Goal: Information Seeking & Learning: Find specific fact

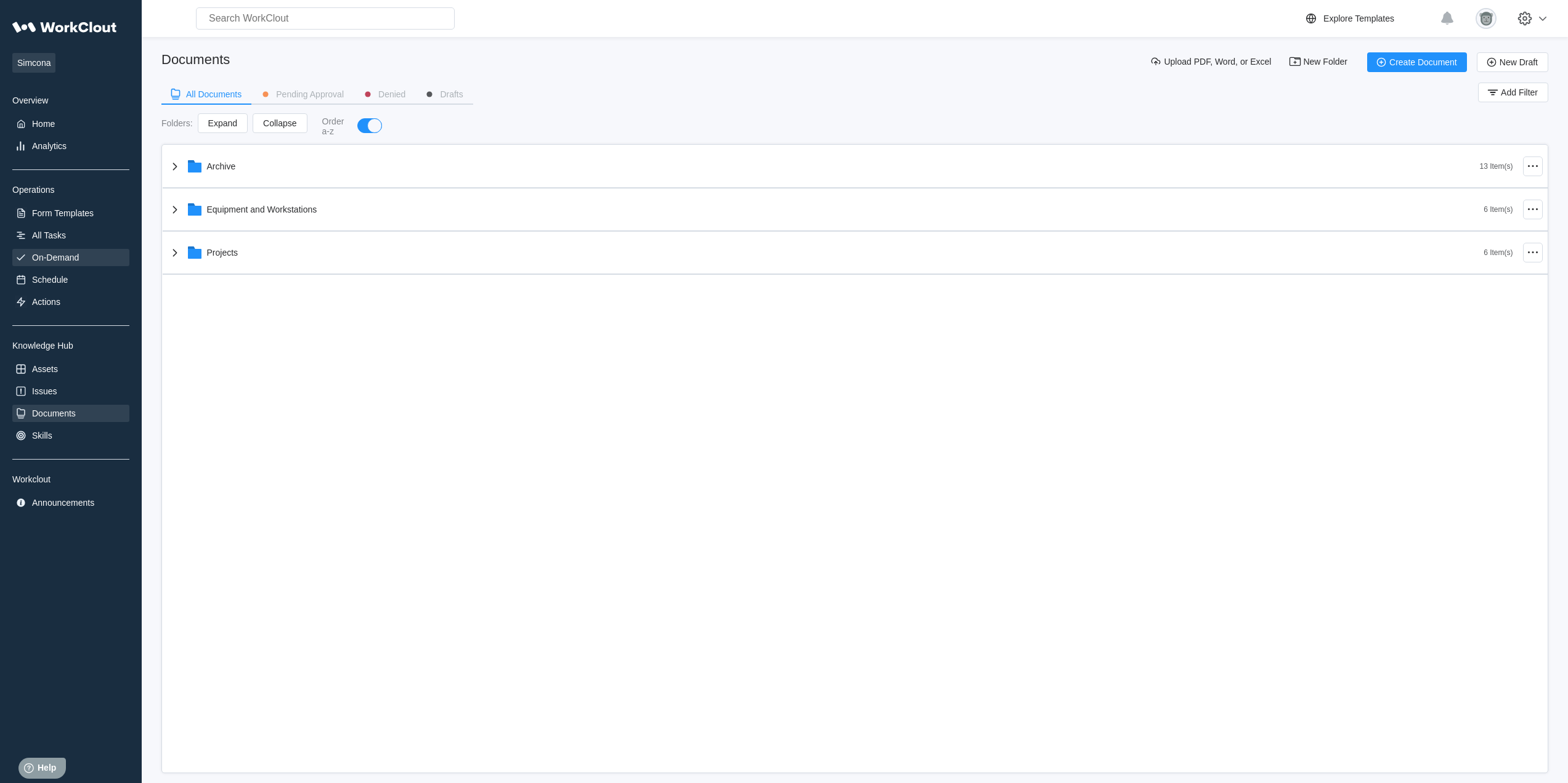
click at [45, 260] on div "On-Demand" at bounding box center [55, 257] width 47 height 10
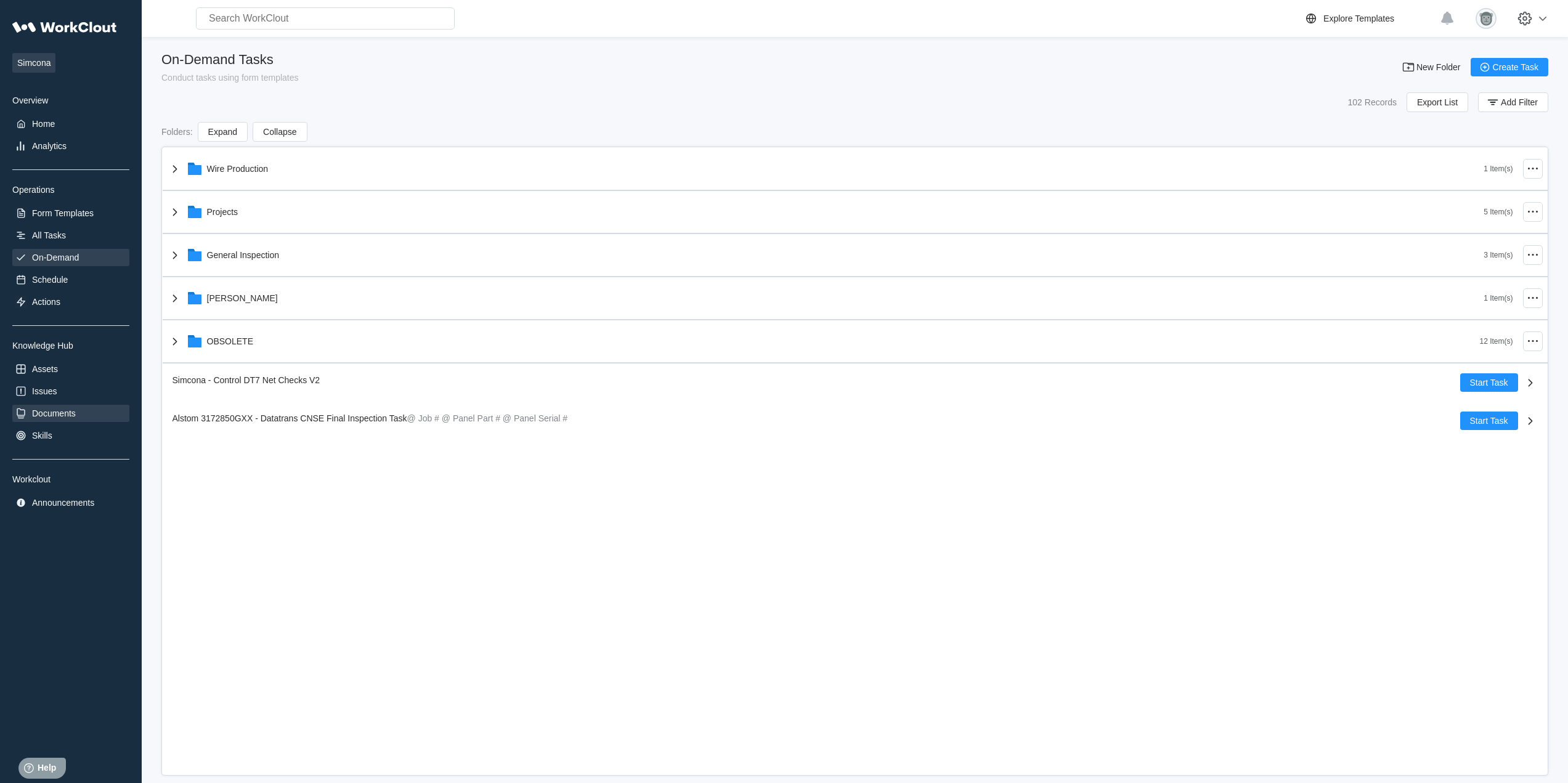
click at [67, 413] on div "Documents" at bounding box center [54, 413] width 44 height 10
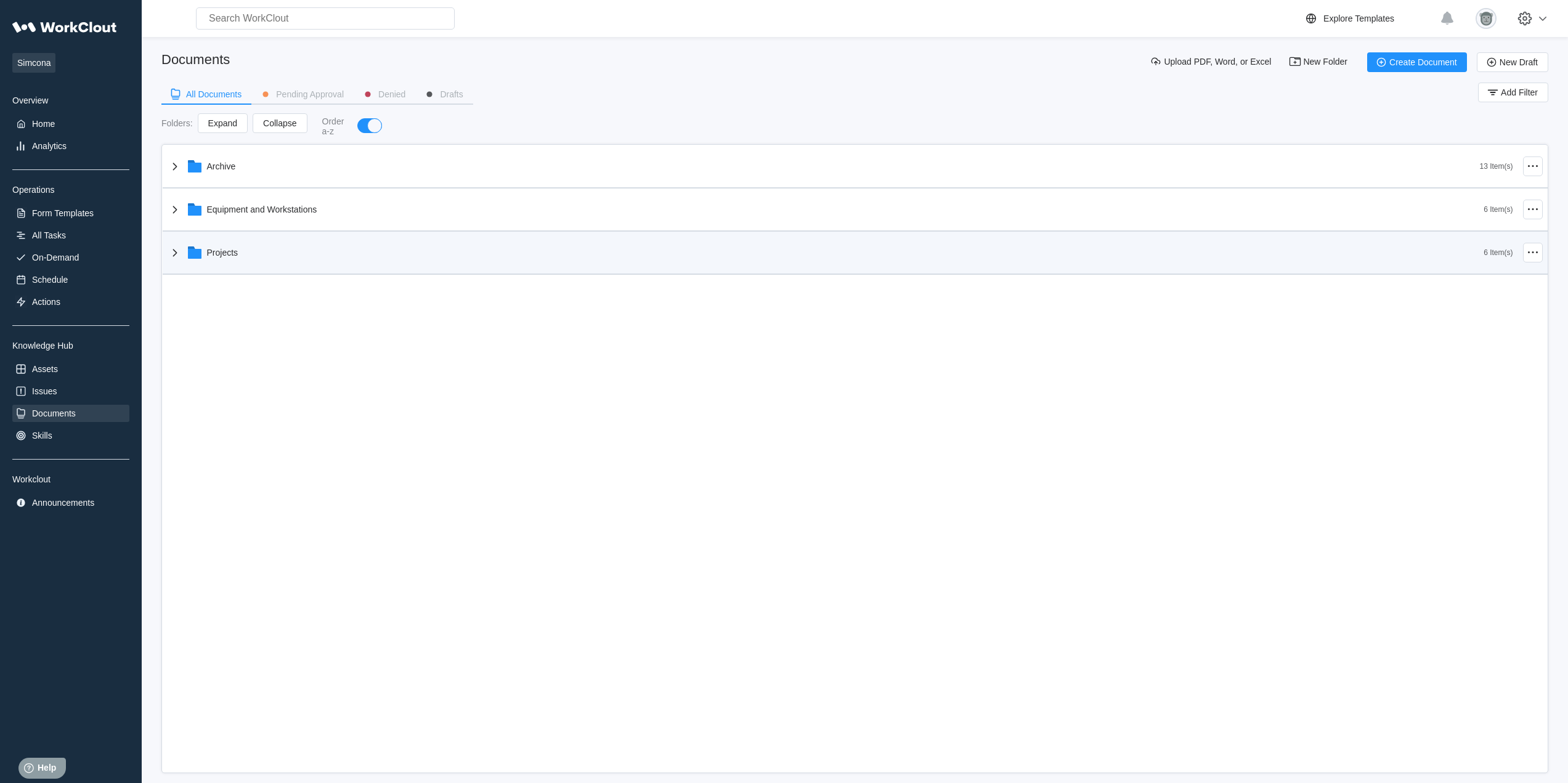
click at [255, 269] on div "Projects 6 Item(s)" at bounding box center [855, 253] width 1385 height 43
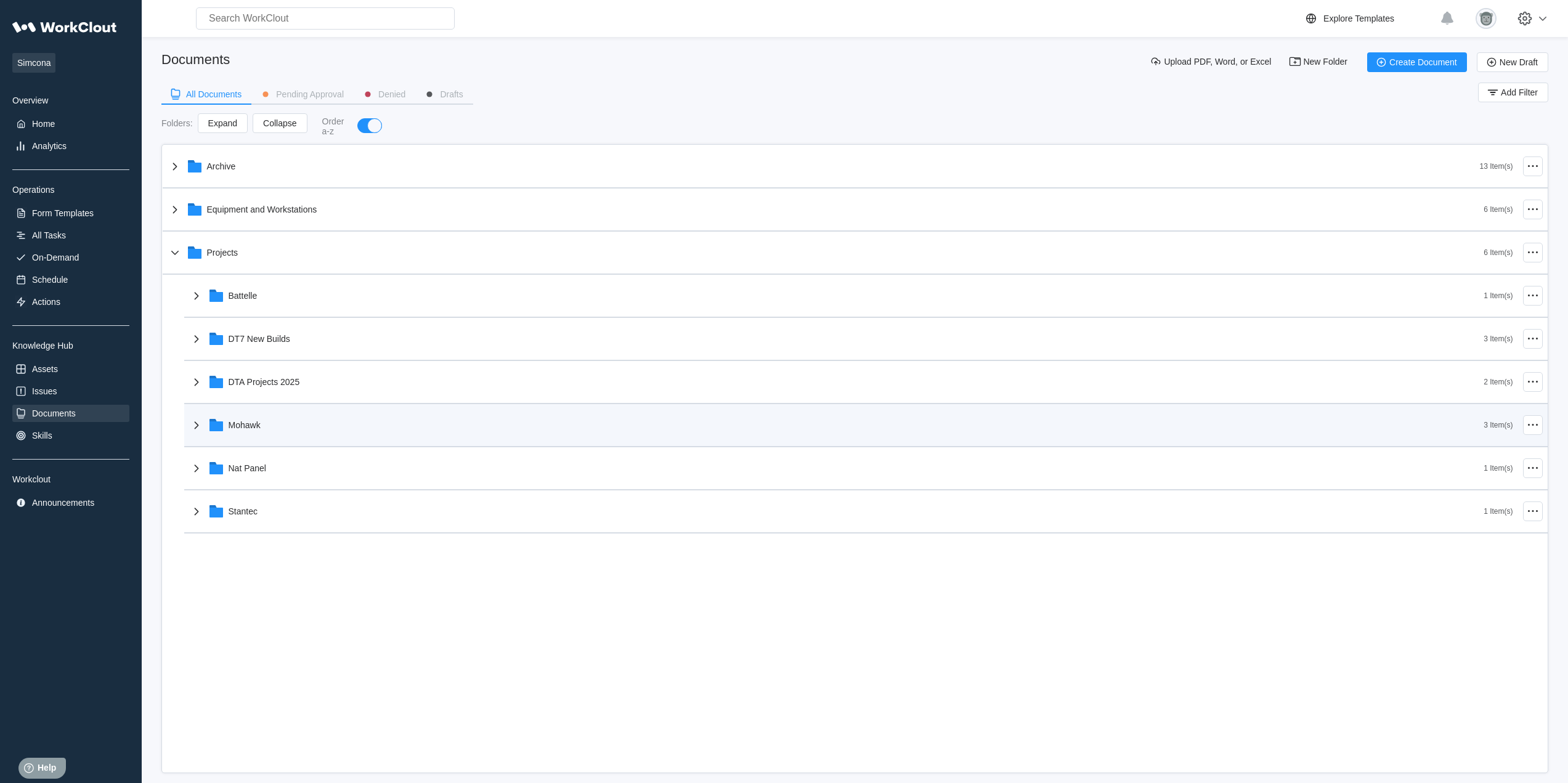
click at [286, 426] on div "Mohawk" at bounding box center [837, 426] width 1295 height 32
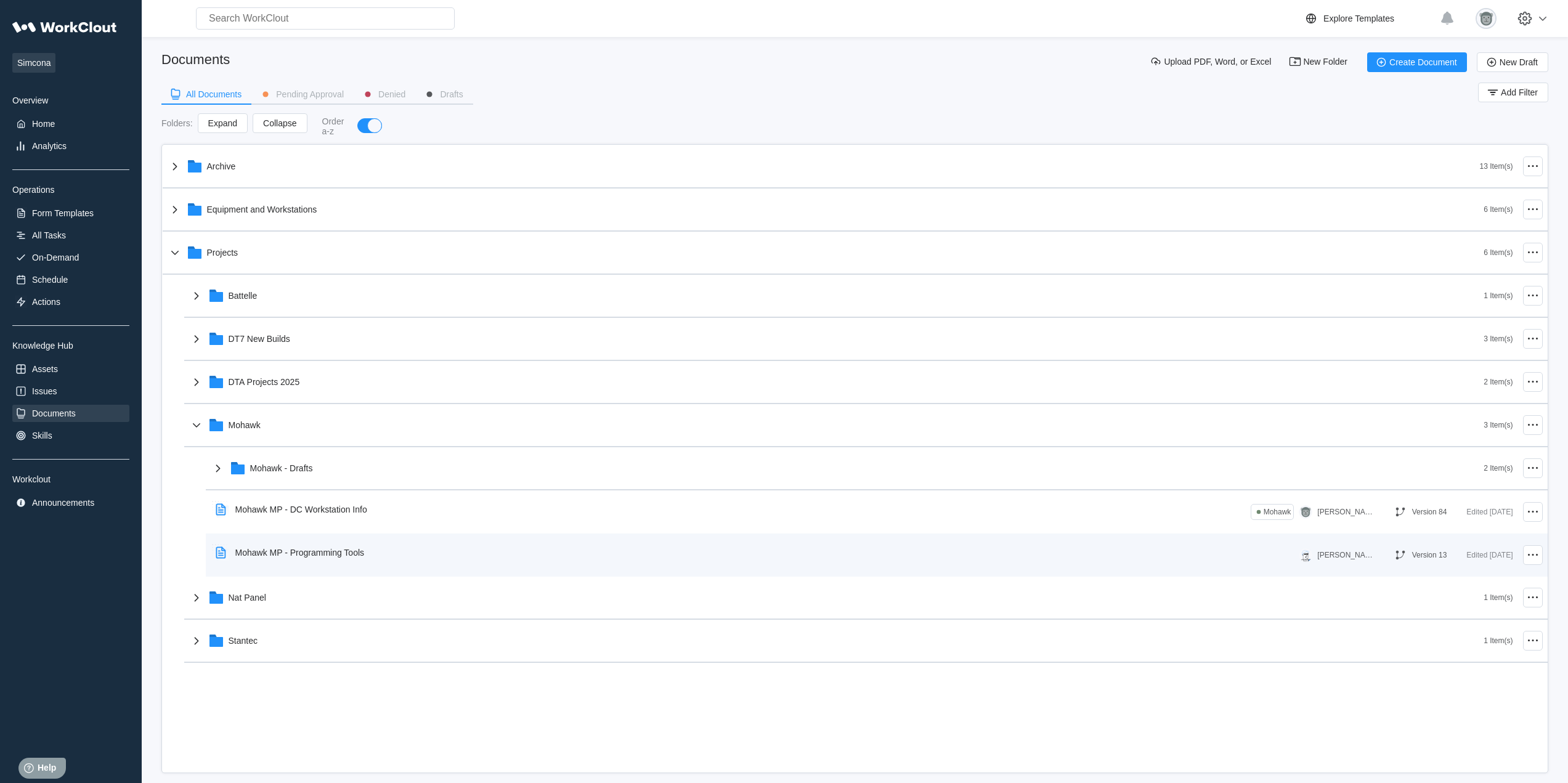
click at [389, 562] on div "Mohawk MP - Programming Tools" at bounding box center [755, 552] width 1089 height 28
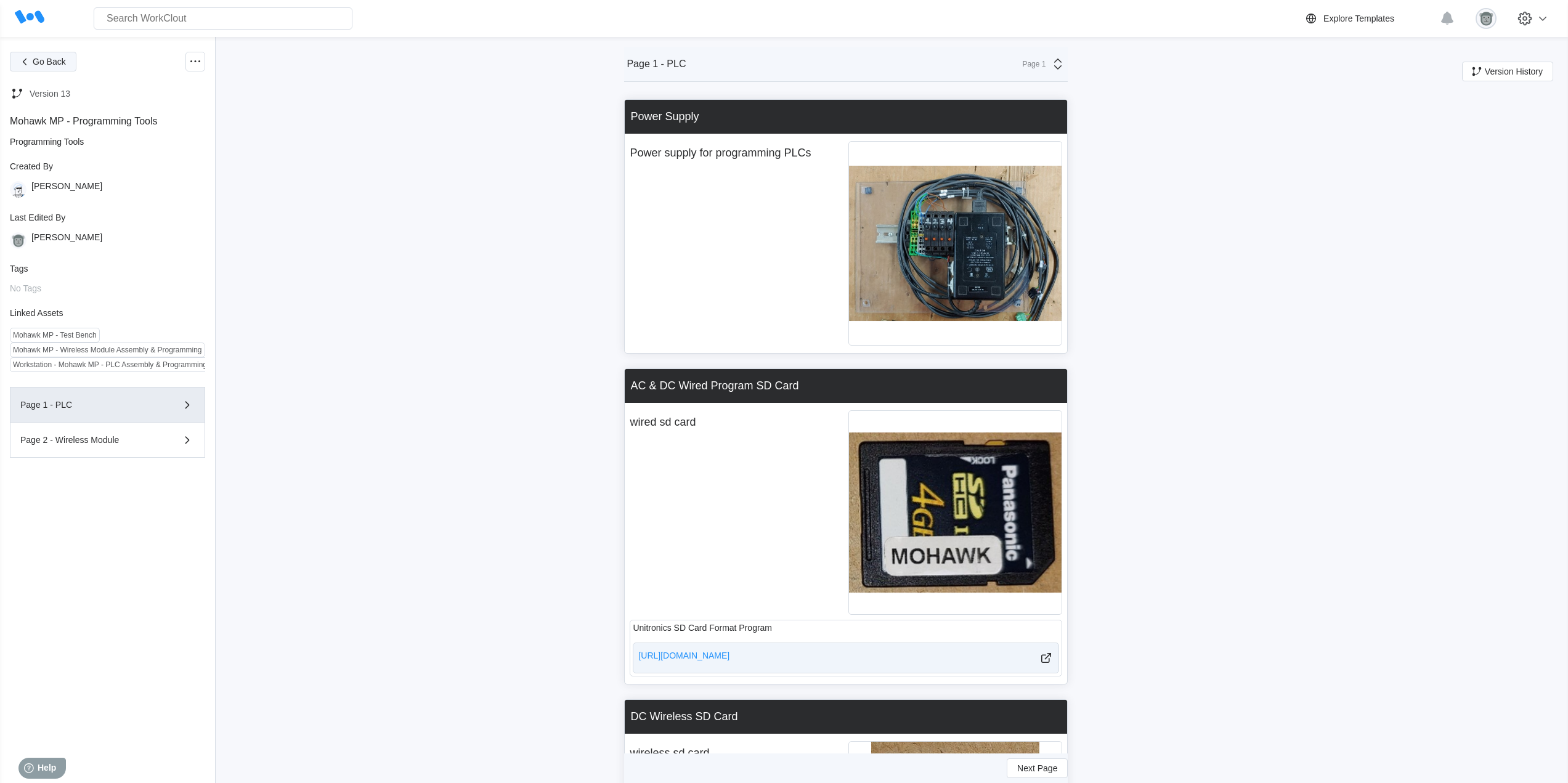
click at [45, 67] on button "Go Back" at bounding box center [43, 62] width 67 height 20
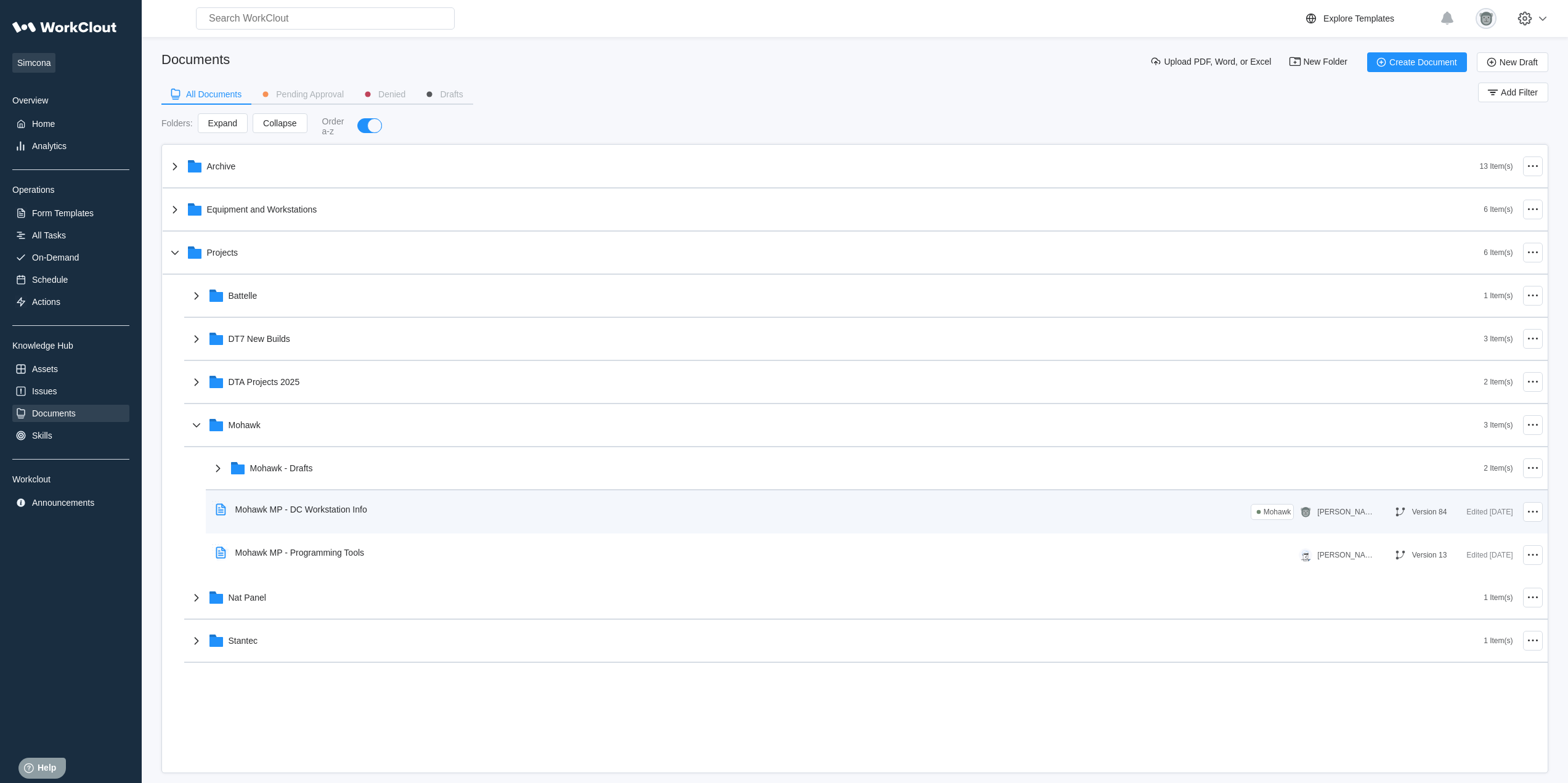
click at [419, 517] on div "Mohawk MP - DC Workstation Info" at bounding box center [731, 509] width 1040 height 28
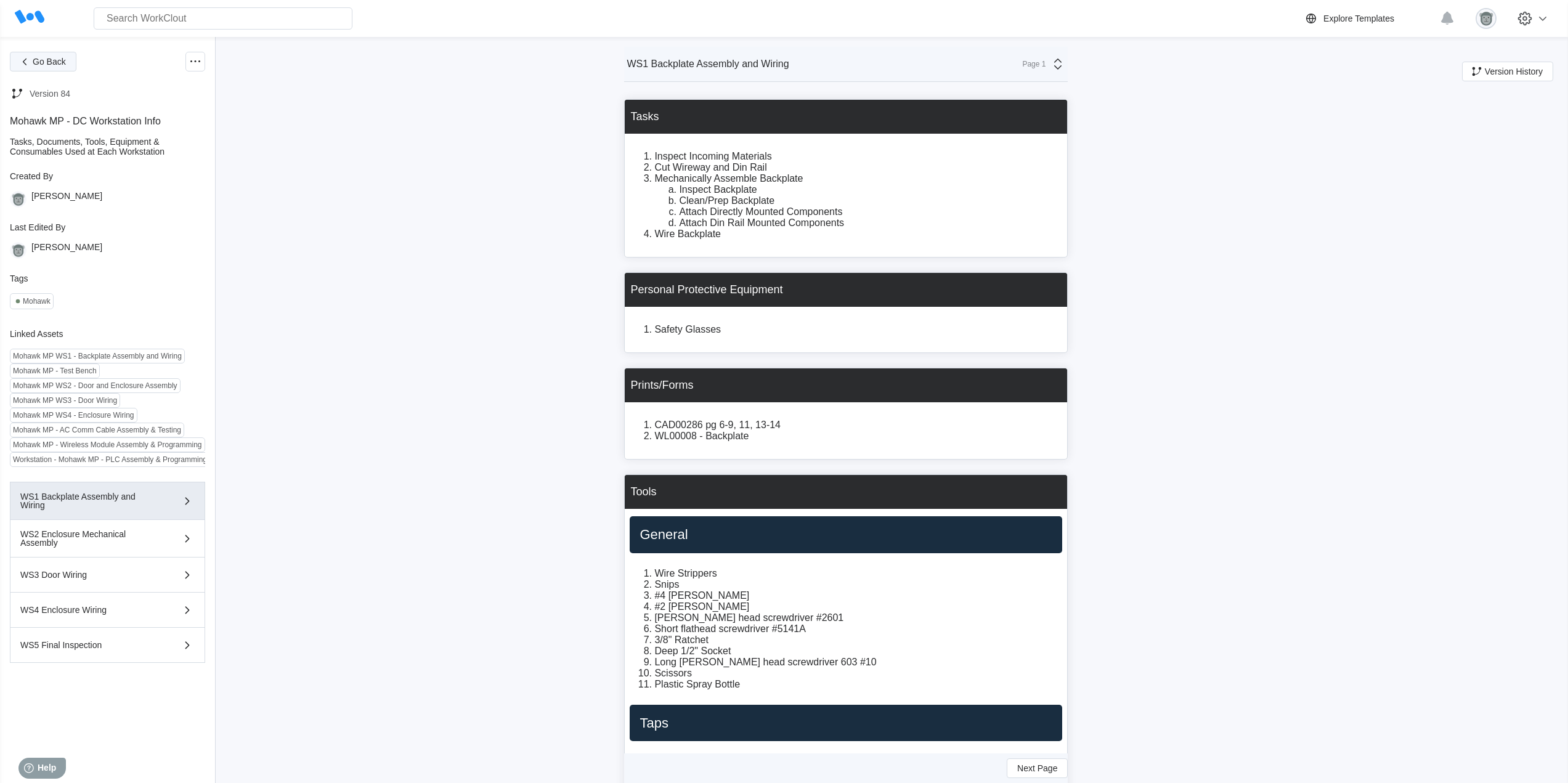
click at [56, 58] on span "Go Back" at bounding box center [49, 61] width 33 height 8
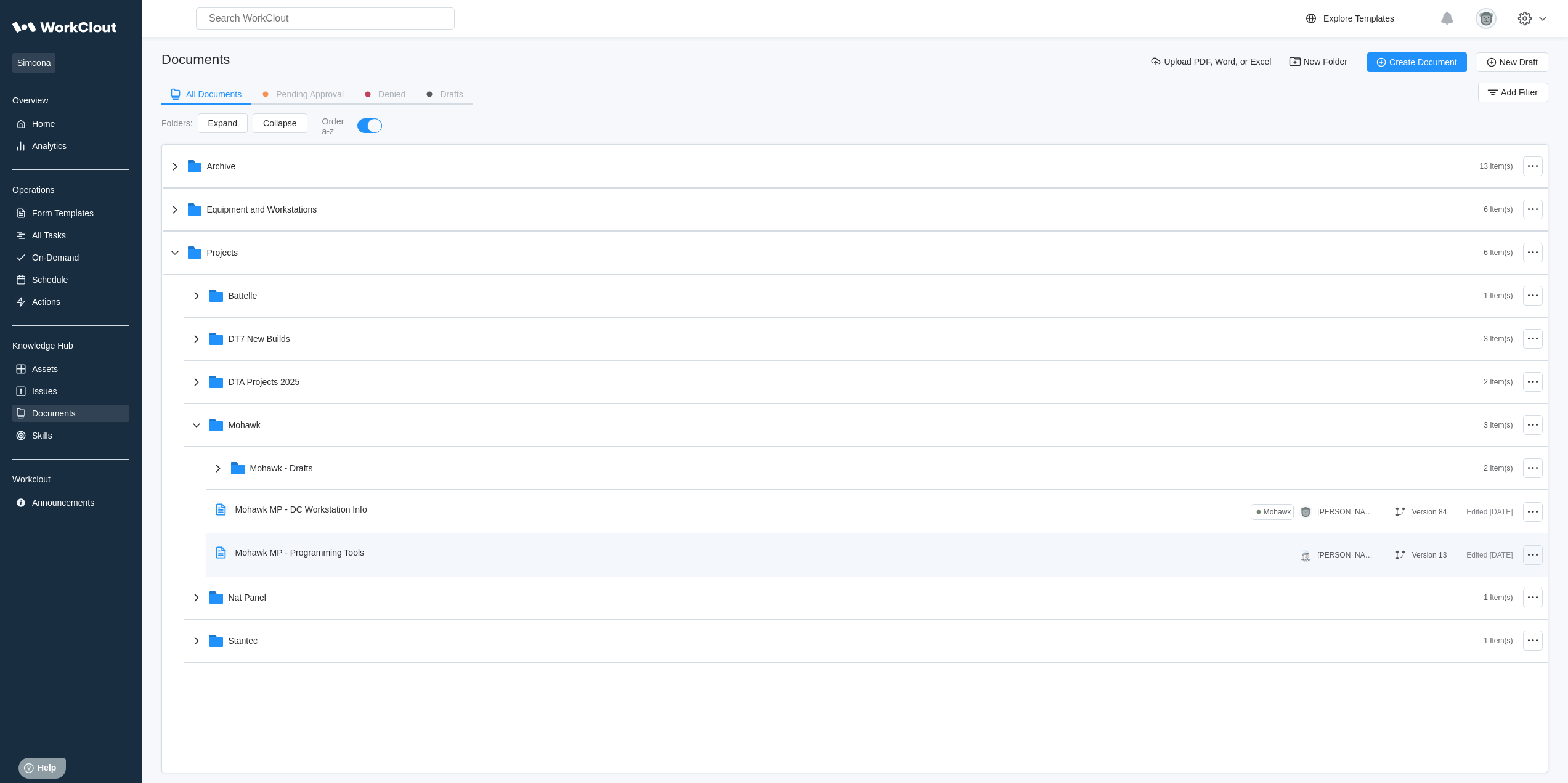
click at [1537, 558] on icon at bounding box center [1533, 554] width 15 height 15
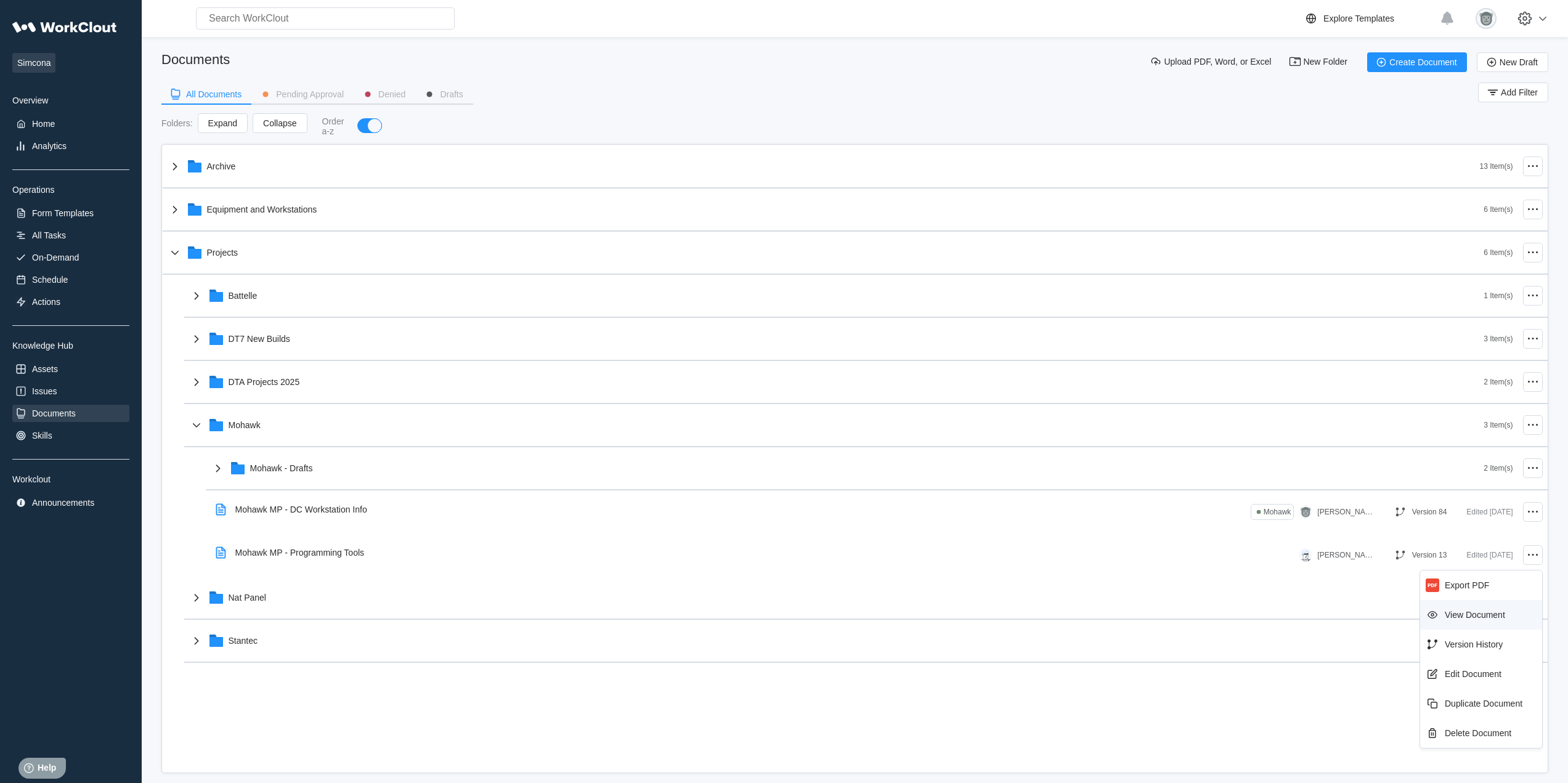
click at [1479, 614] on div "View Document" at bounding box center [1474, 615] width 61 height 10
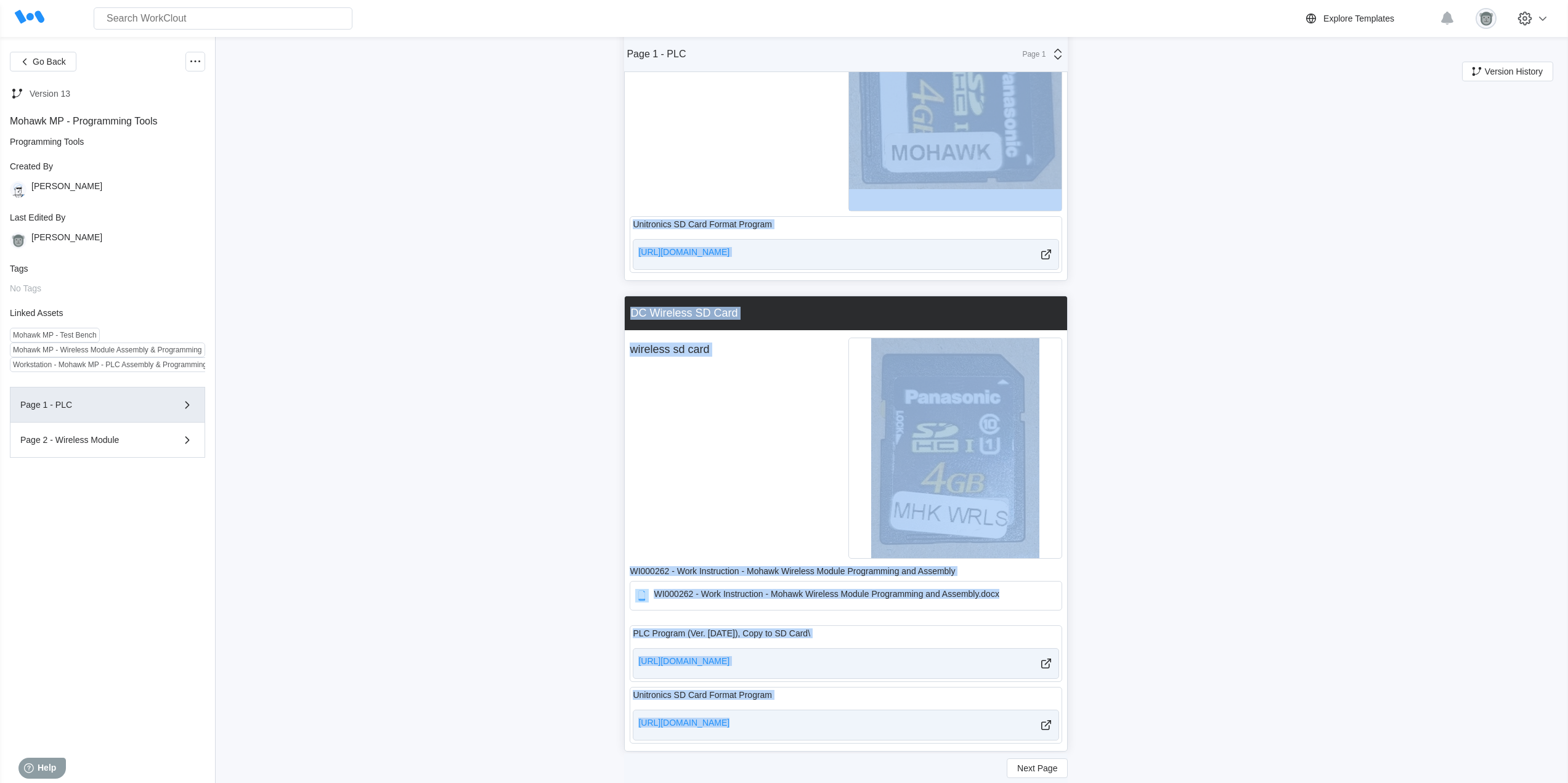
scroll to position [485, 0]
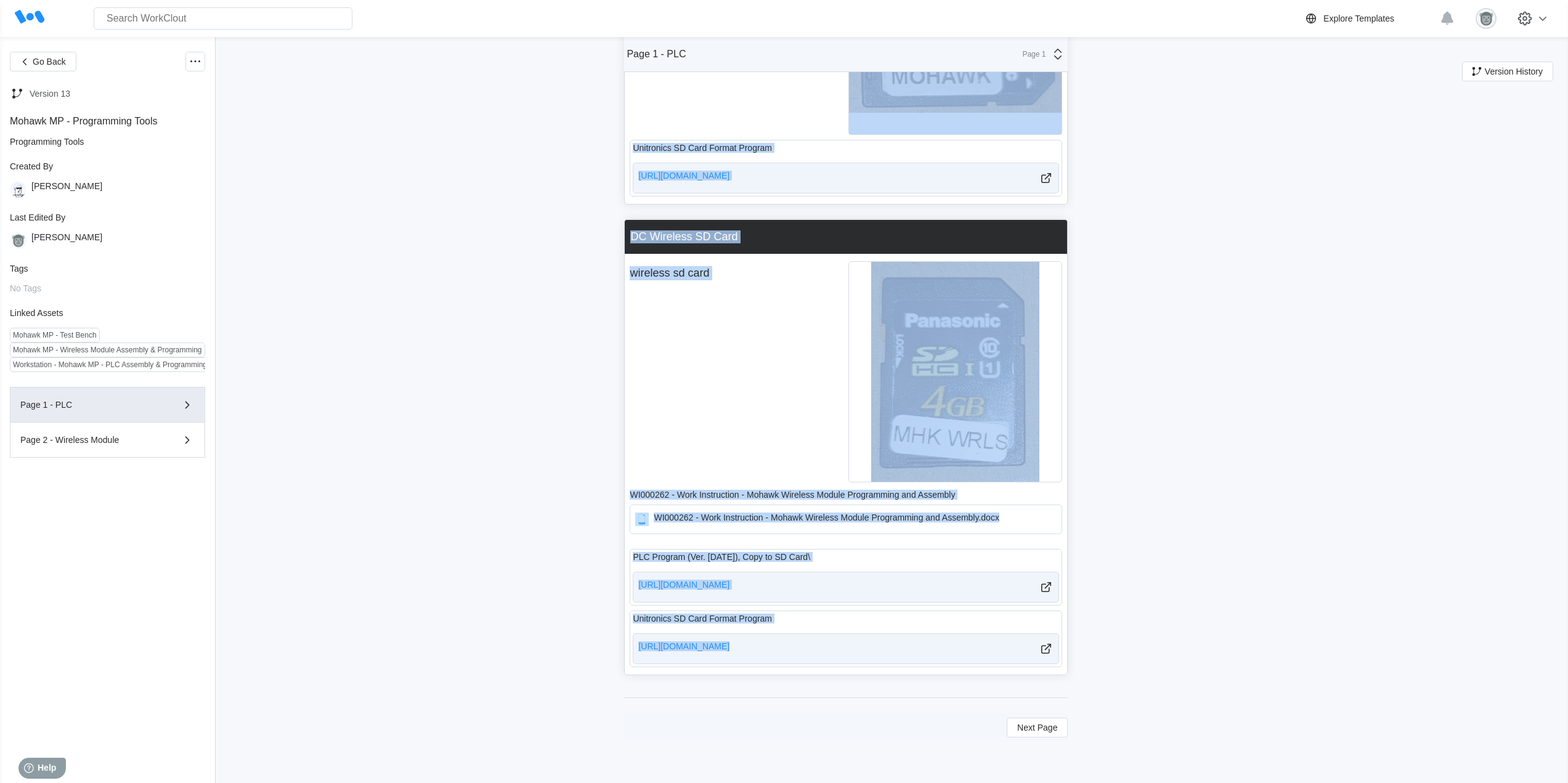
drag, startPoint x: 615, startPoint y: 100, endPoint x: 1087, endPoint y: 671, distance: 740.8
click at [1087, 671] on div "Go Back Version 13 Mohawk MP - Programming Tools Programming Tools Created By […" at bounding box center [784, 169] width 1568 height 1226
copy div "Power Supply Power supply for programming PLCs AC & DC Wired Program SD Card wi…"
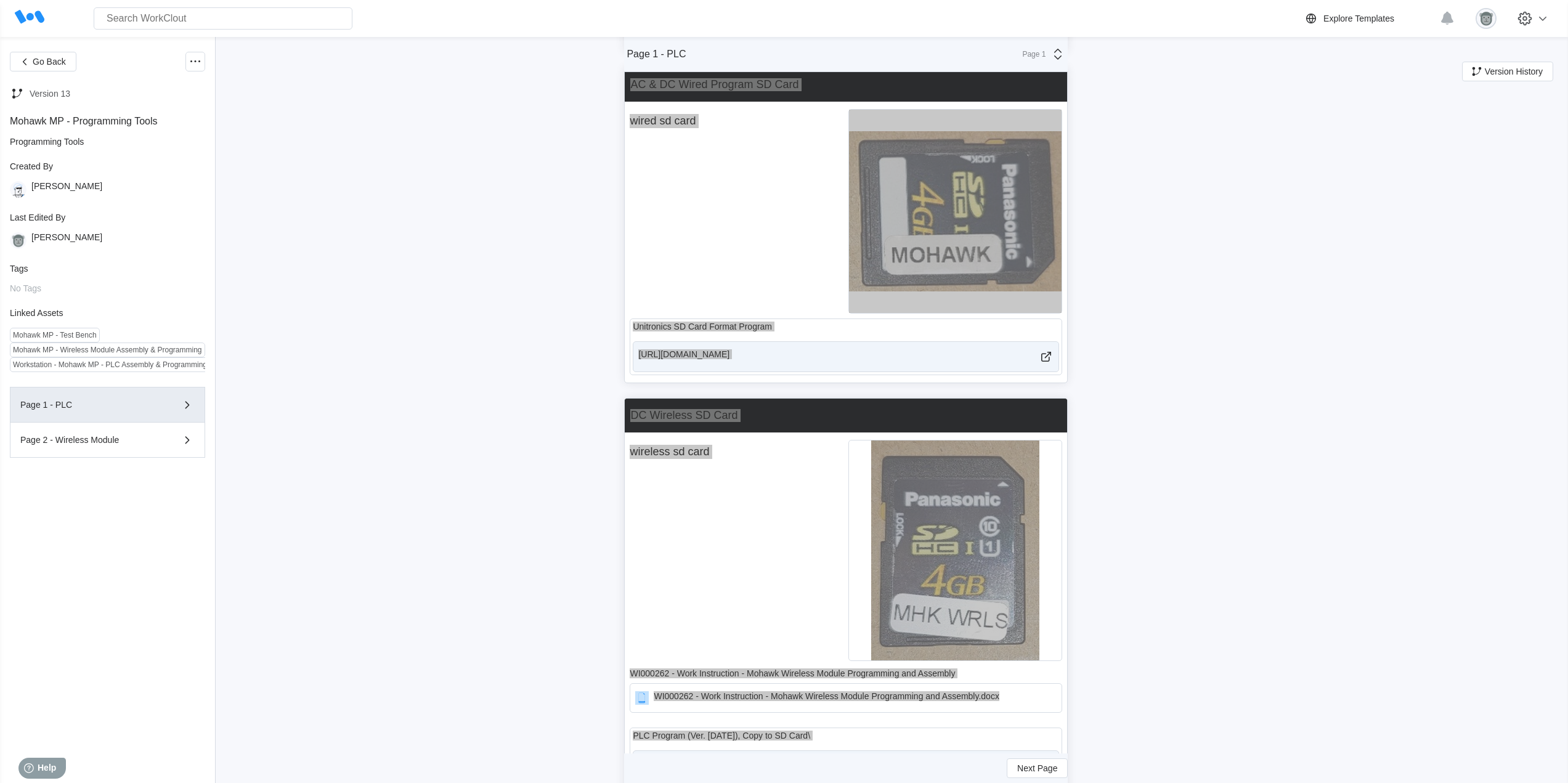
scroll to position [0, 0]
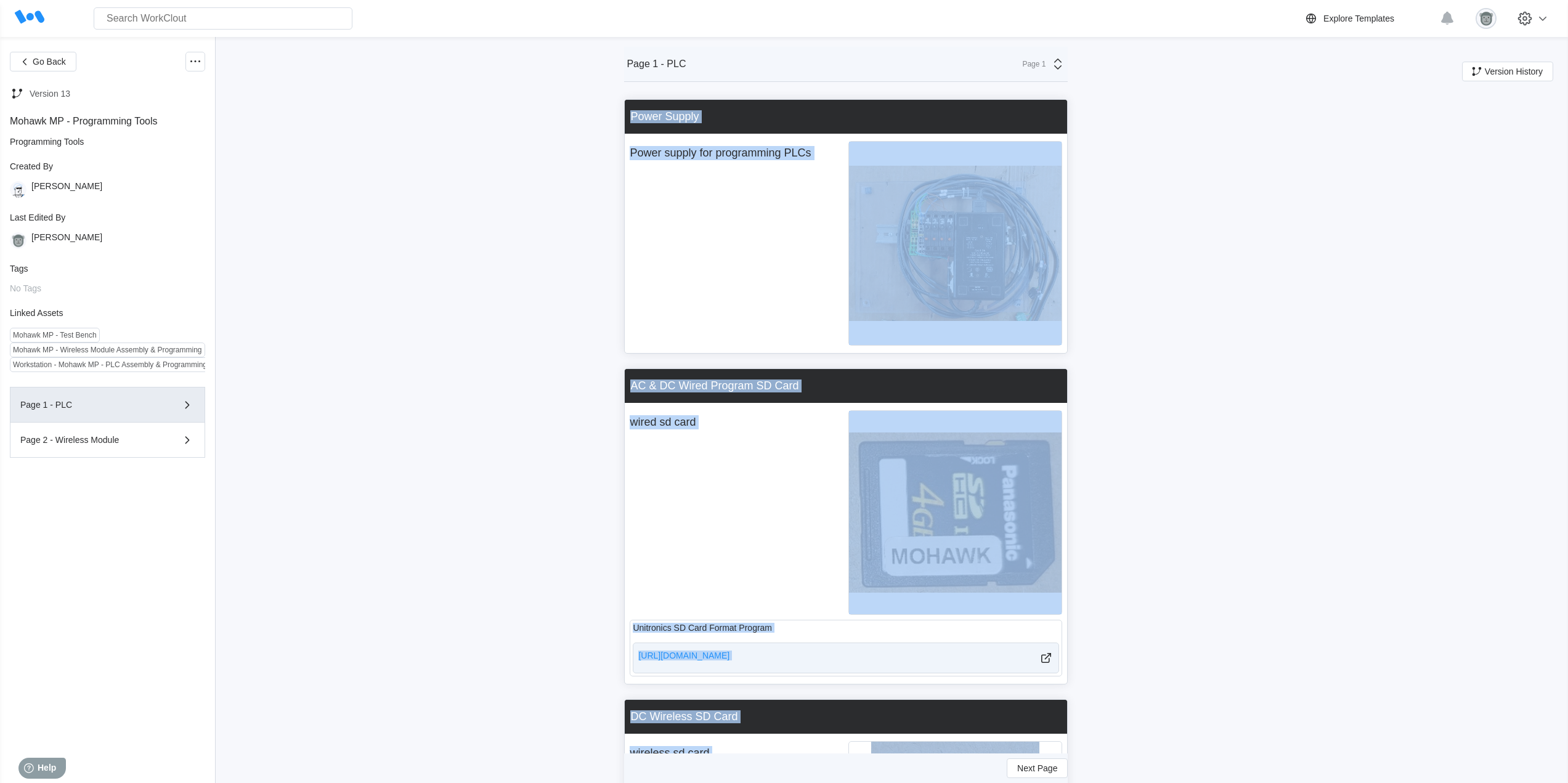
click at [1140, 243] on div "Go Back Version 13 Mohawk MP - Programming Tools Programming Tools Created By […" at bounding box center [784, 650] width 1568 height 1226
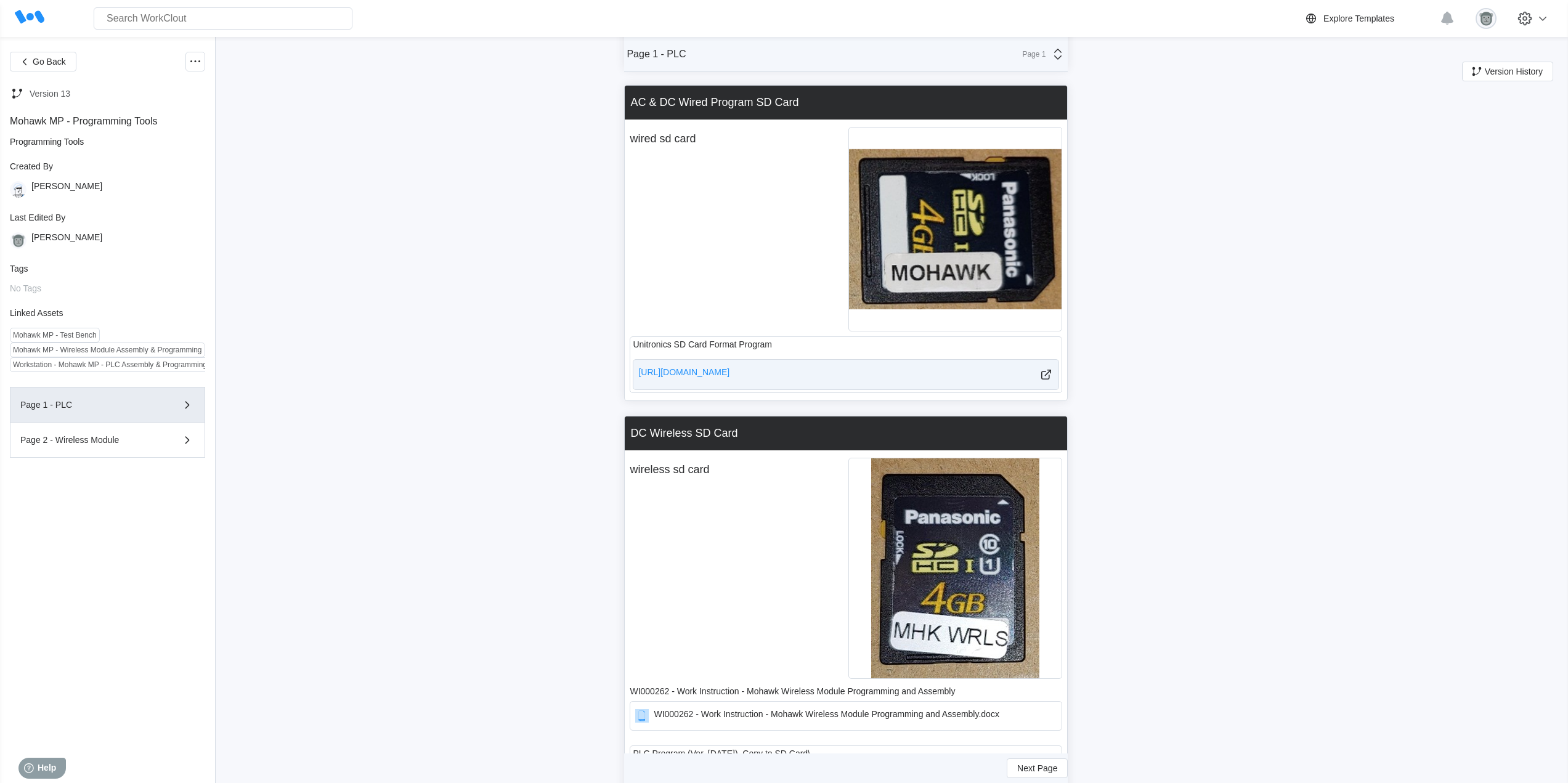
scroll to position [485, 0]
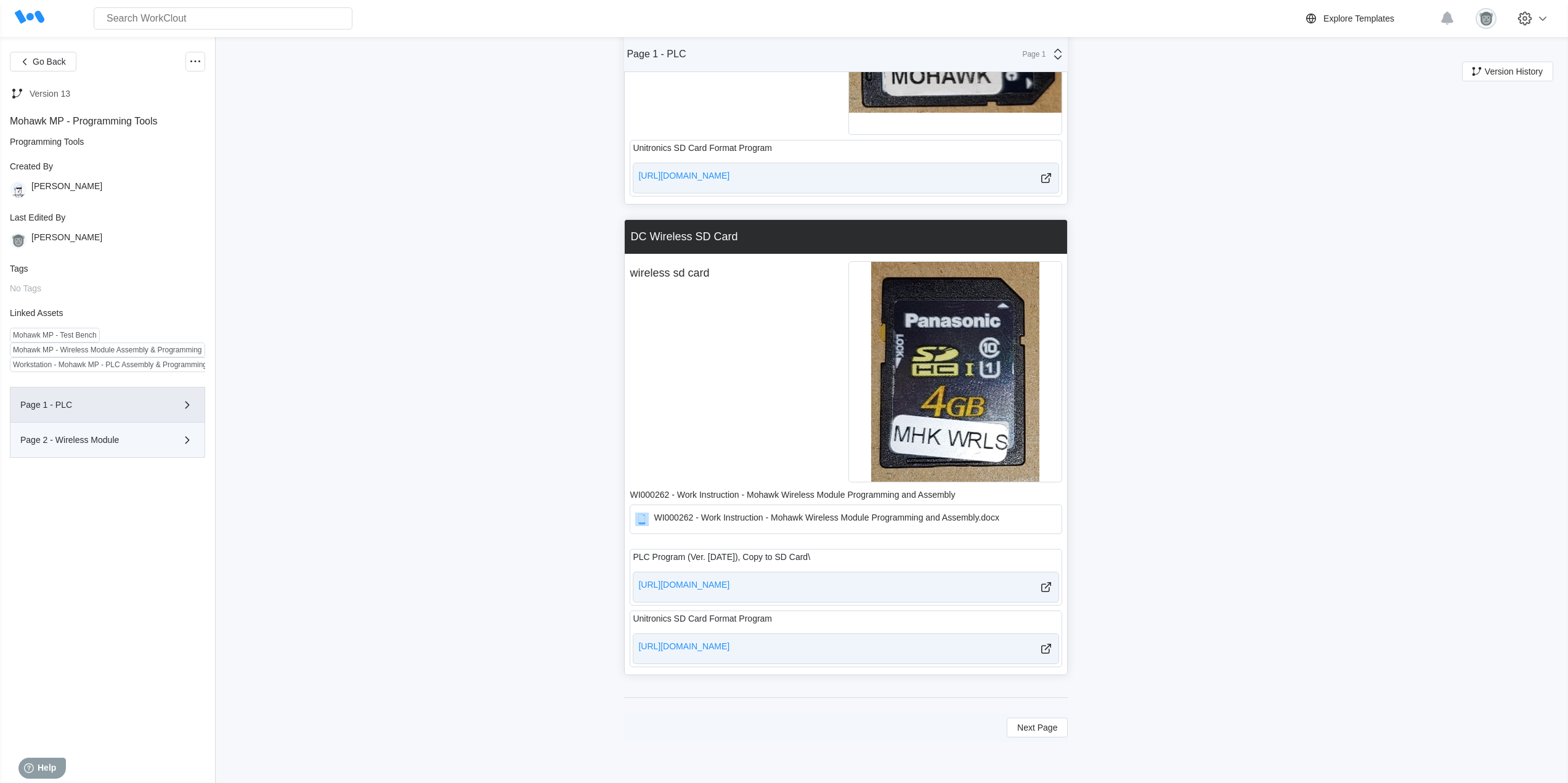
click at [41, 439] on div "Page 2 - Wireless Module" at bounding box center [90, 439] width 140 height 8
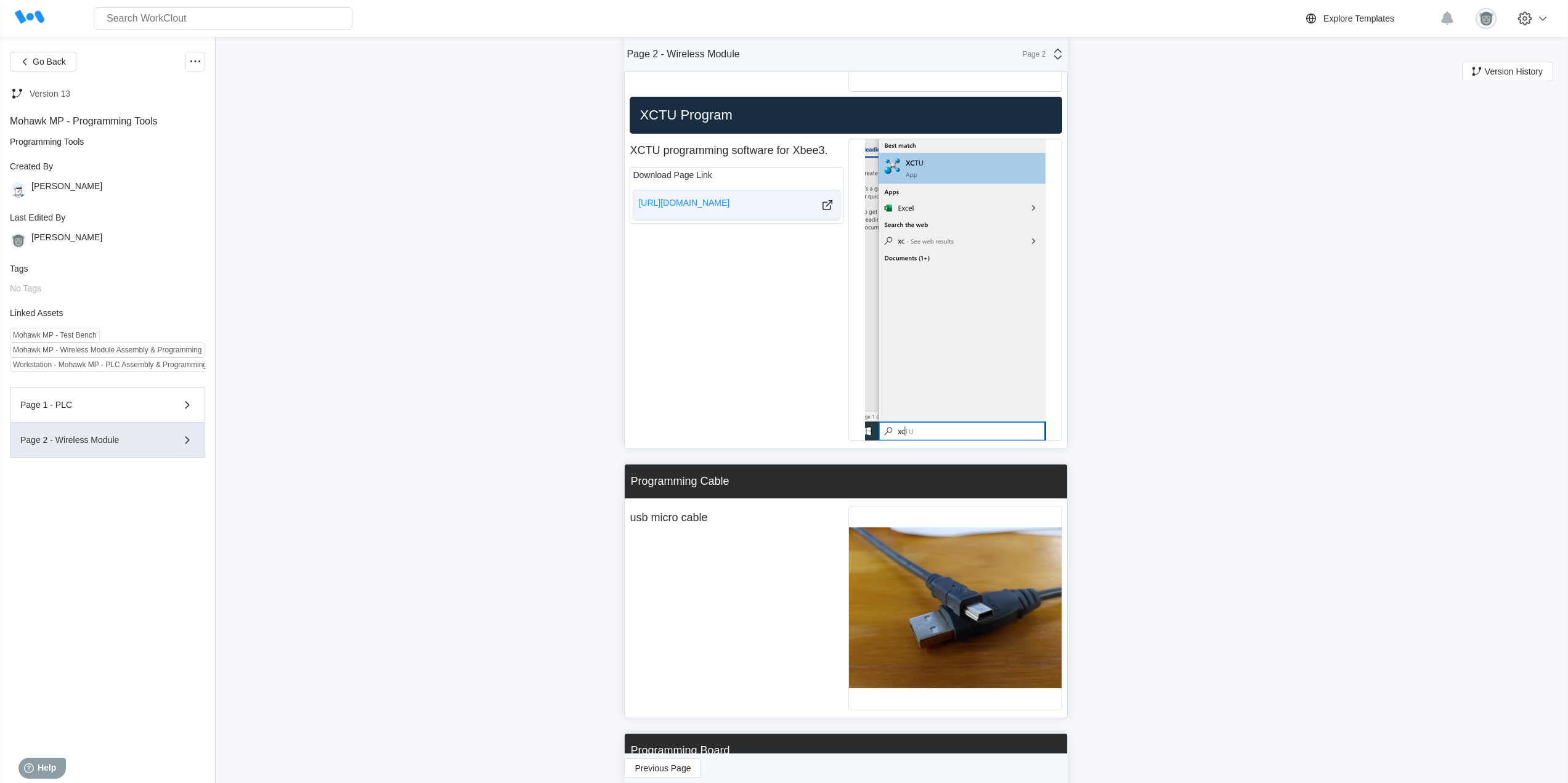
scroll to position [0, 0]
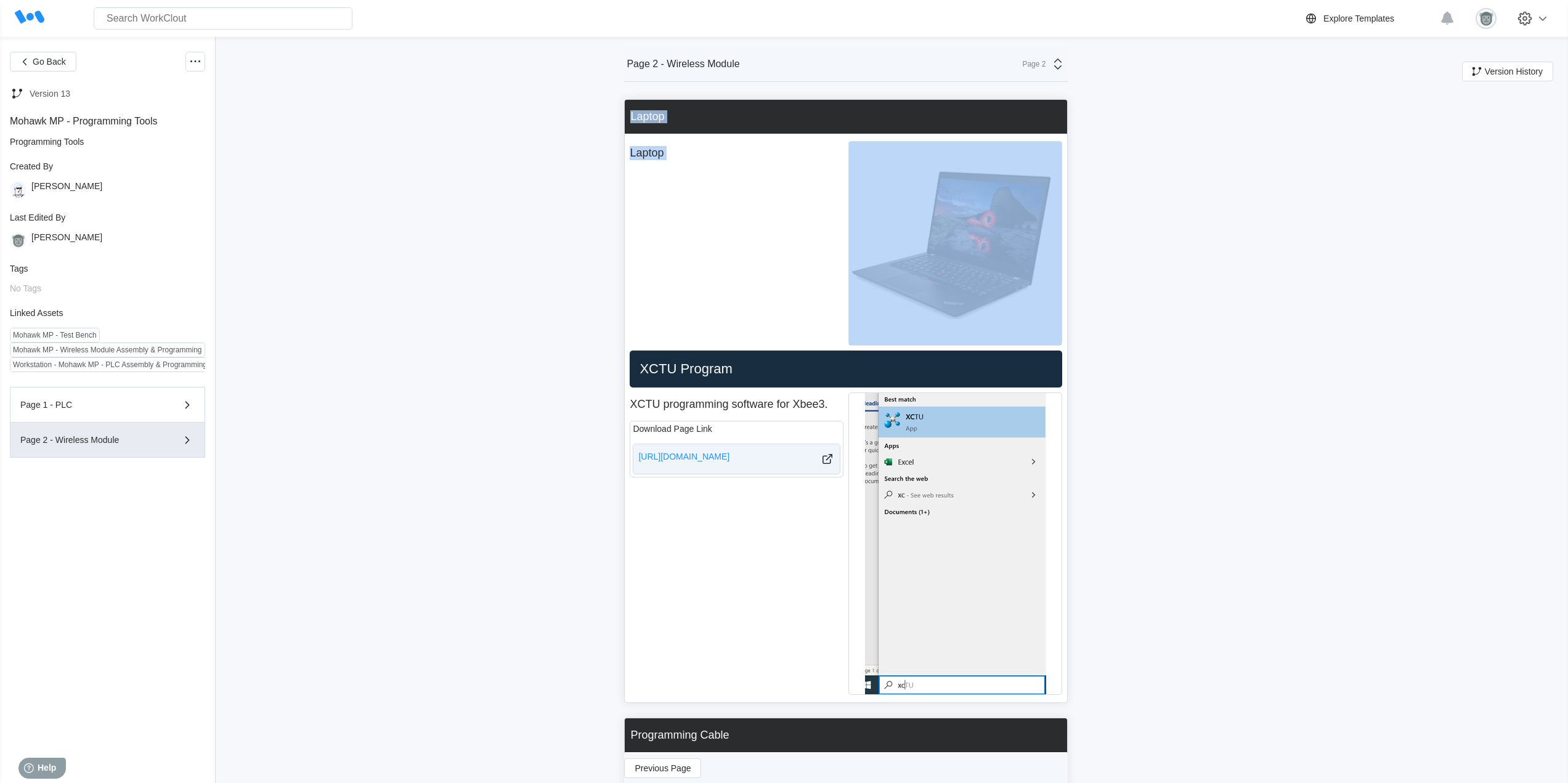
drag, startPoint x: 594, startPoint y: 114, endPoint x: 1012, endPoint y: 345, distance: 477.6
click at [1012, 345] on div "Go Back Version 13 Mohawk MP - Programming Tools Programming Tools Created By […" at bounding box center [784, 754] width 1568 height 1434
click at [636, 163] on p "Laptop" at bounding box center [736, 153] width 214 height 24
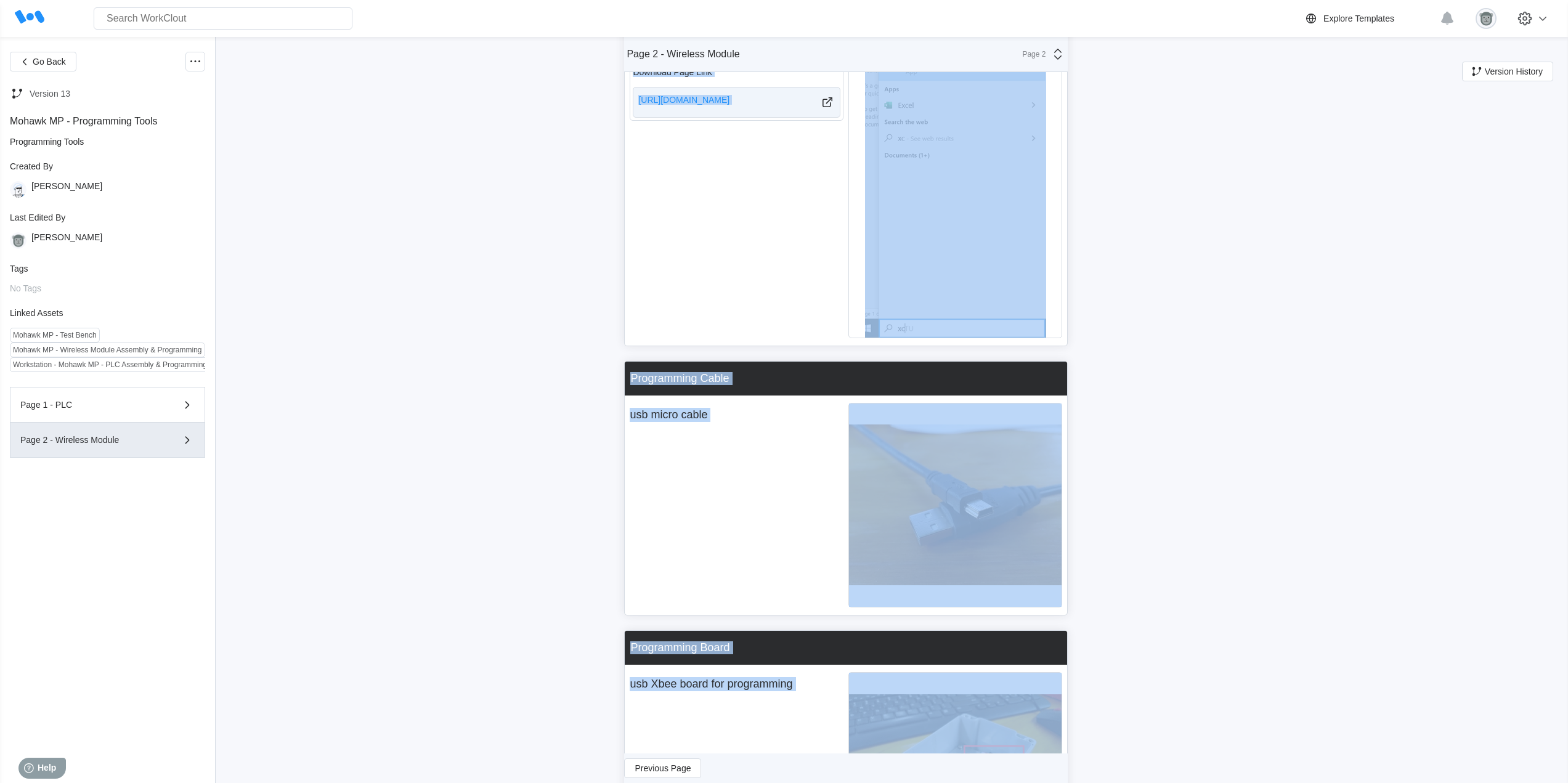
scroll to position [693, 0]
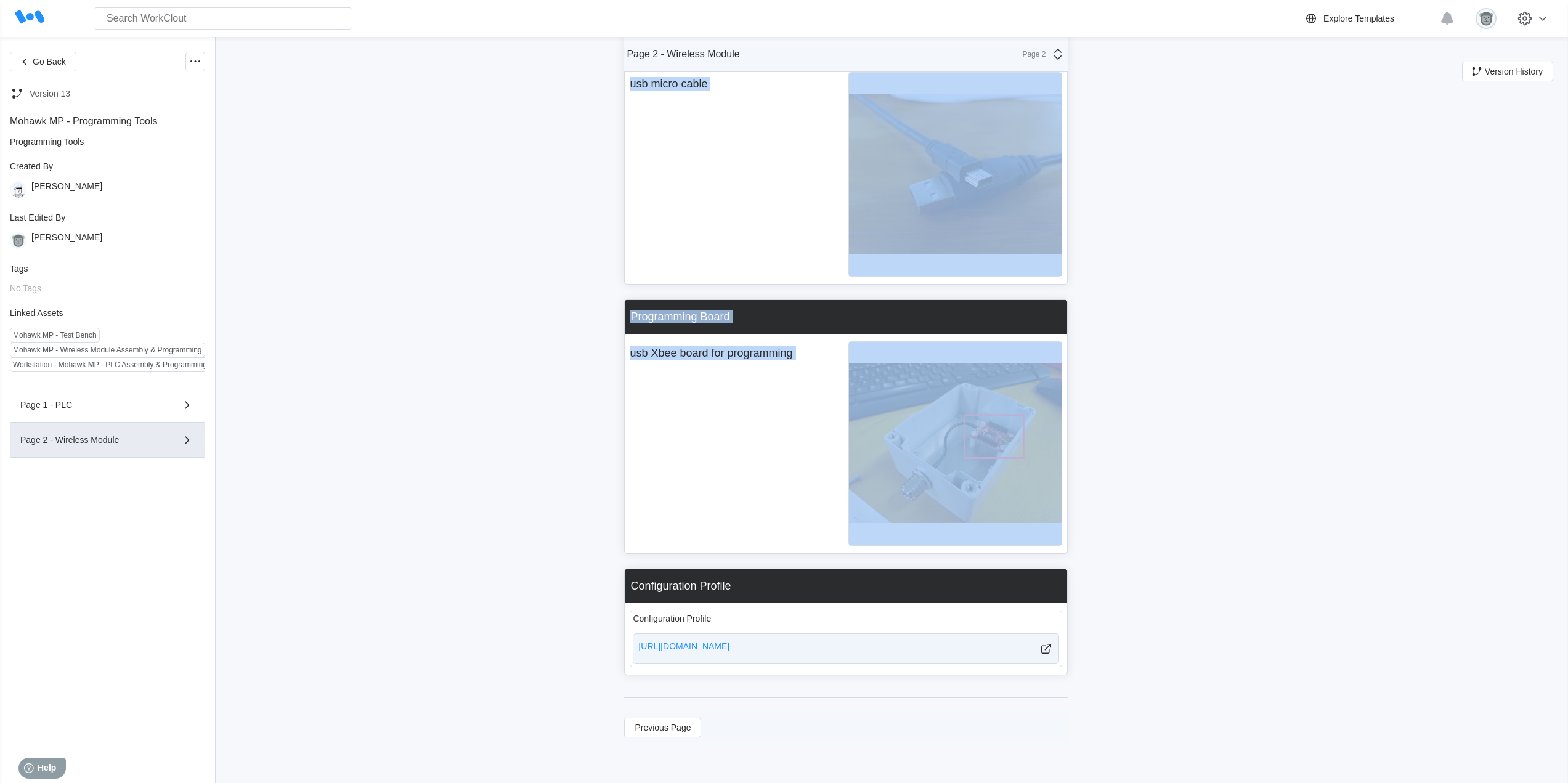
drag, startPoint x: 626, startPoint y: 105, endPoint x: 1077, endPoint y: 657, distance: 712.8
click at [1077, 657] on div "Go Back Version 13 Mohawk MP - Programming Tools Programming Tools Created By […" at bounding box center [784, 66] width 1568 height 1434
copy div "Laptop Laptop XCTU Program XCTU programming software for Xbee3. Download Page L…"
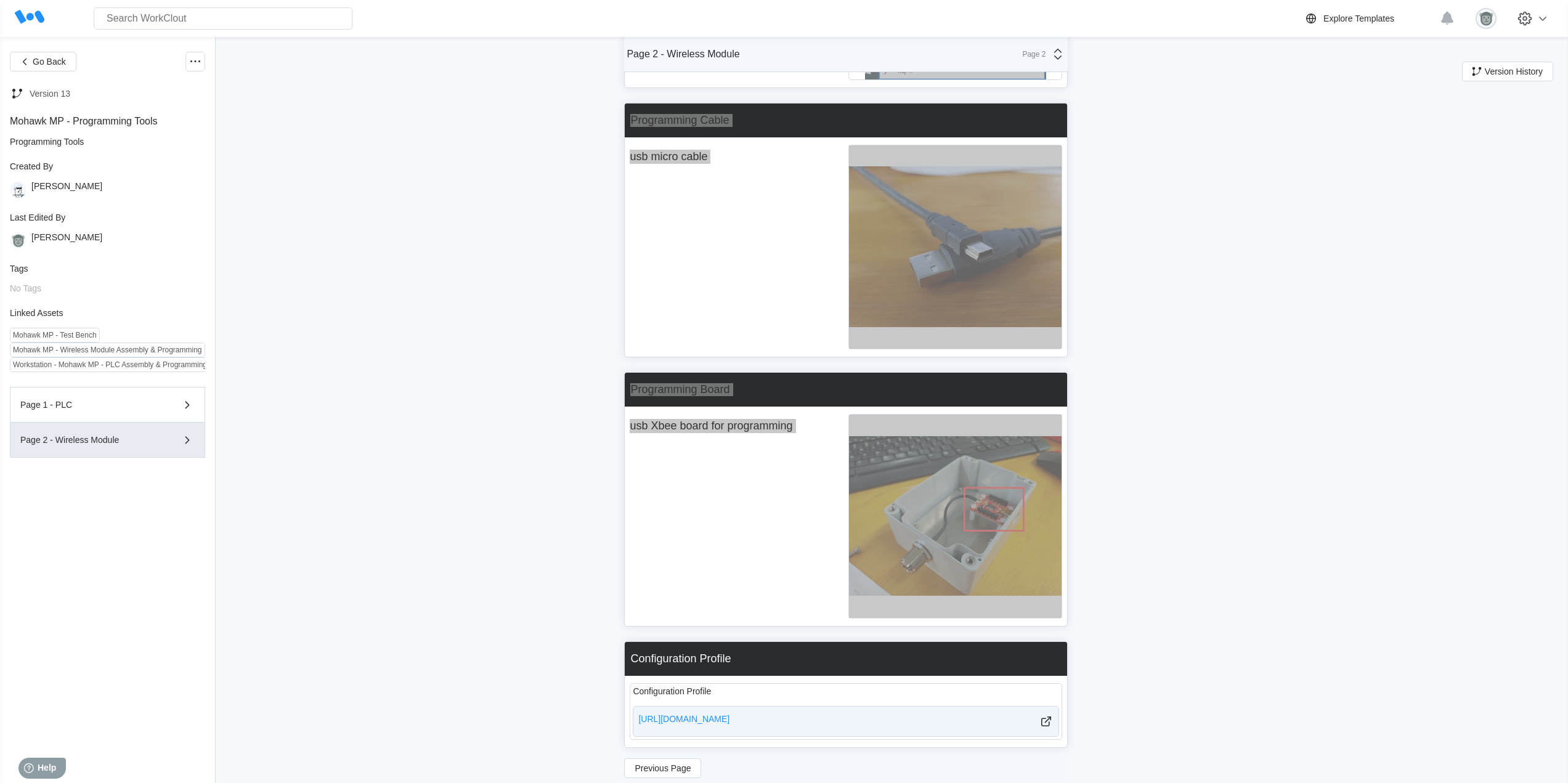
scroll to position [590, 0]
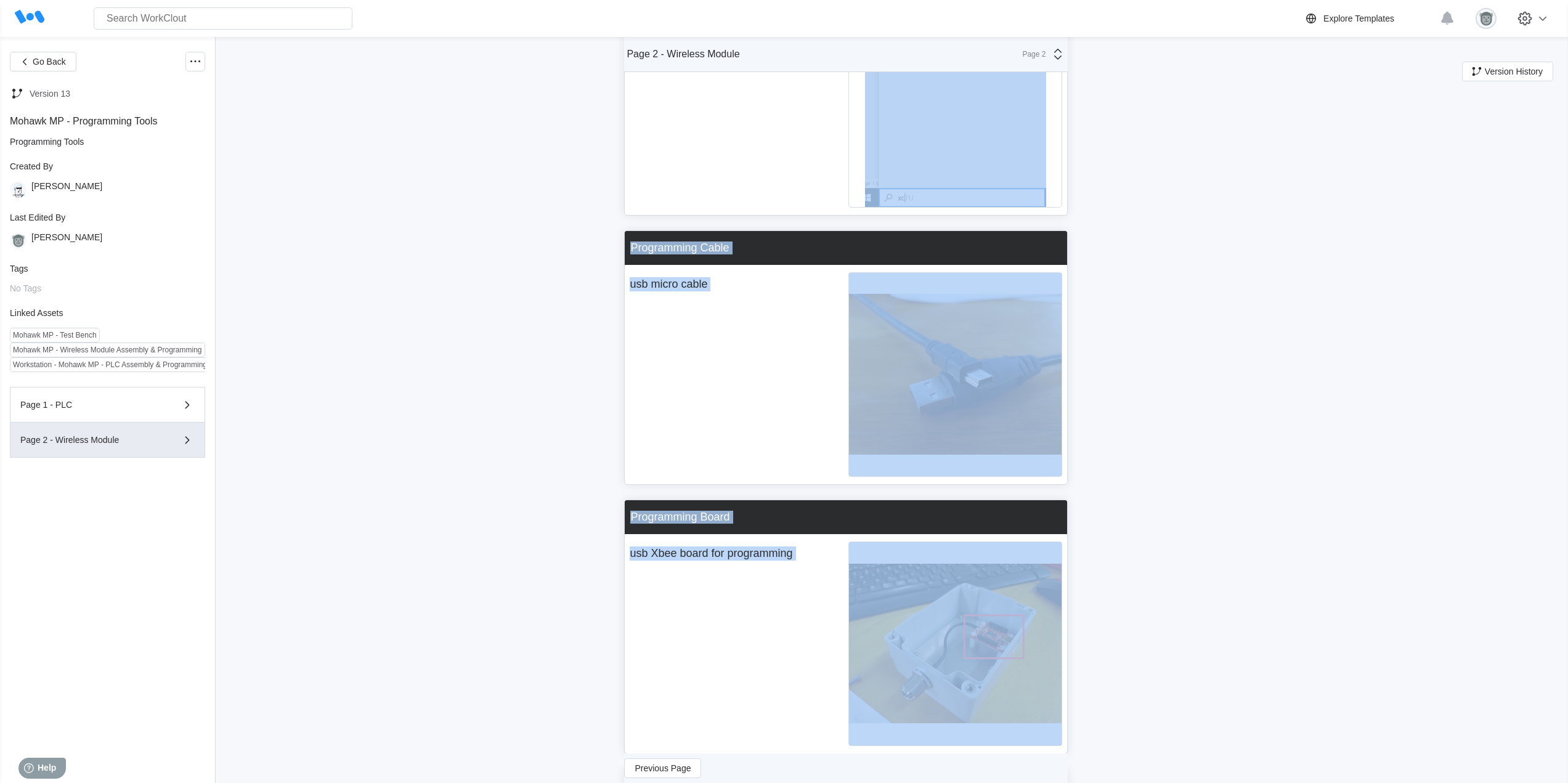
click at [1147, 278] on div "Go Back Version 13 Mohawk MP - Programming Tools Programming Tools Created By […" at bounding box center [784, 267] width 1568 height 1434
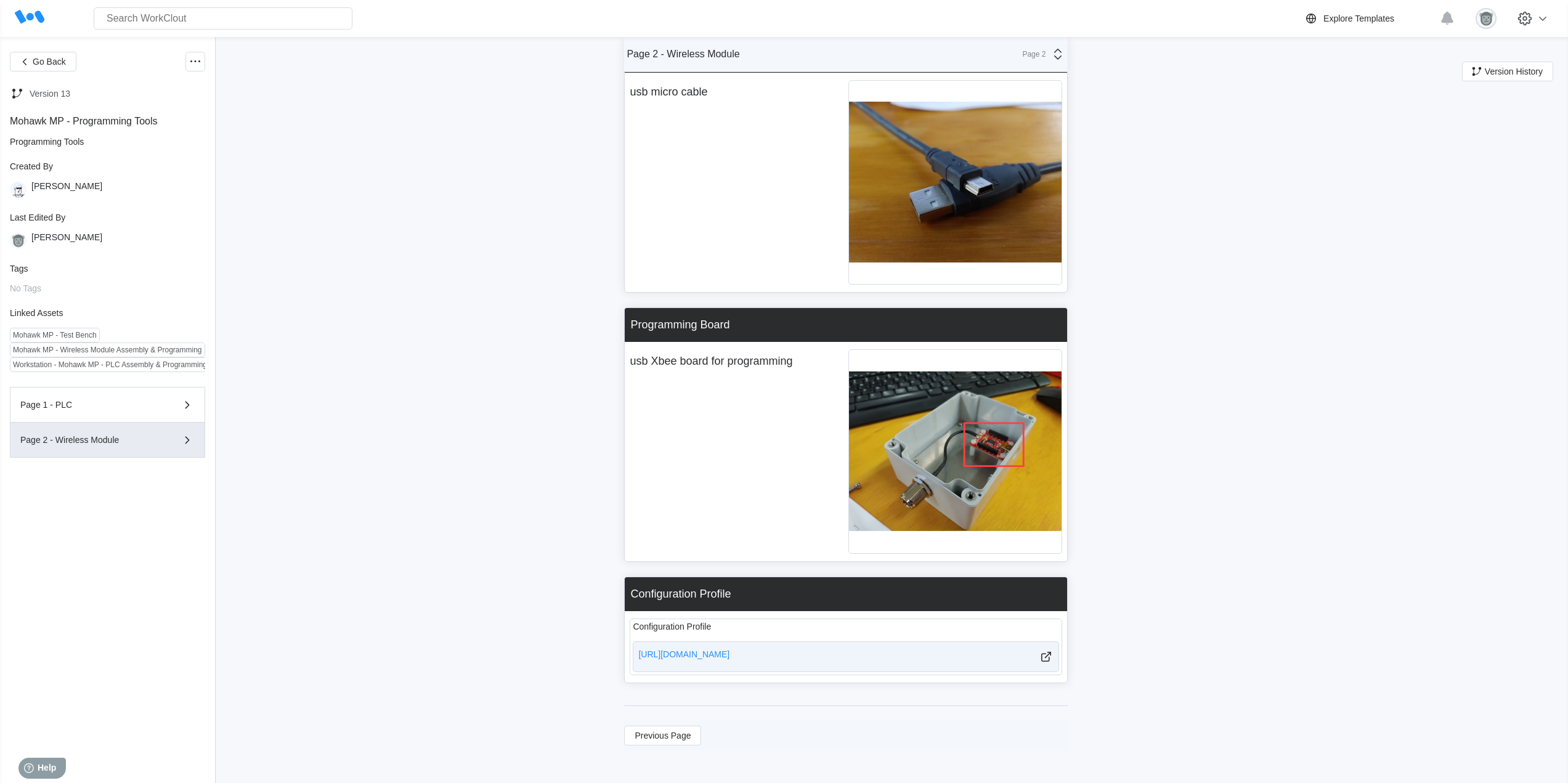
scroll to position [693, 0]
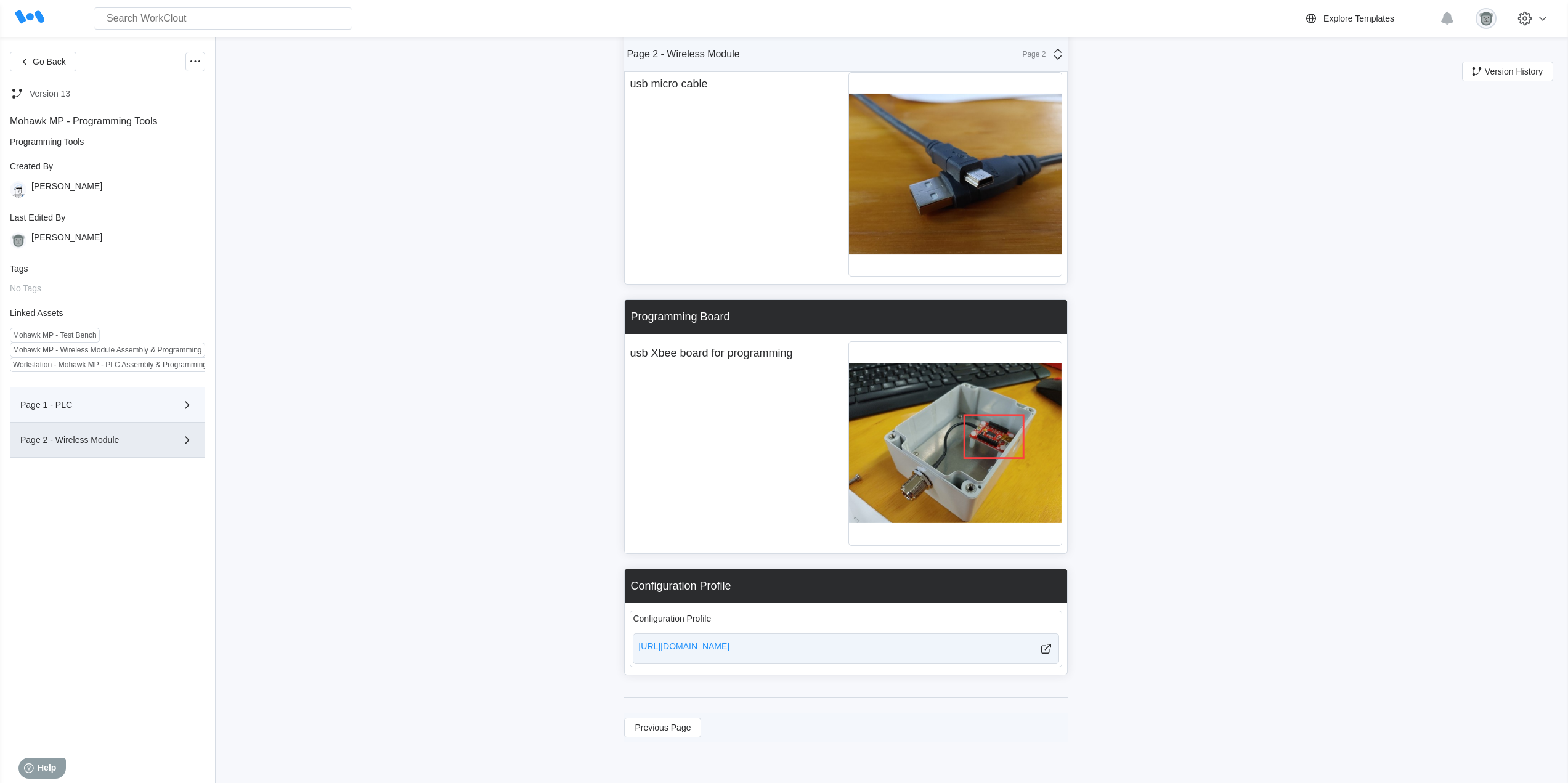
click at [141, 410] on div "Page 1 - PLC" at bounding box center [107, 404] width 174 height 15
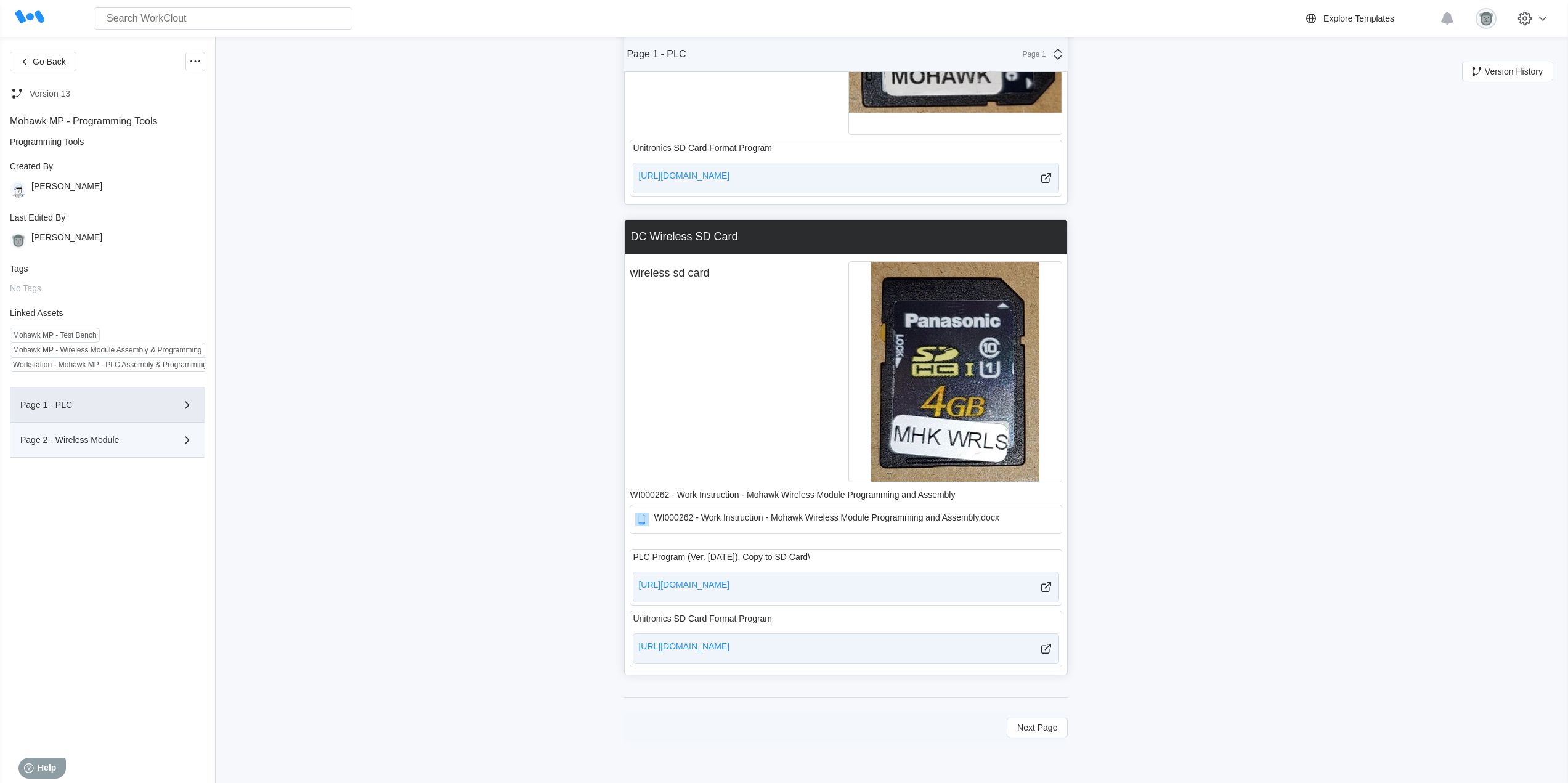
click at [122, 444] on div "Page 2 - Wireless Module" at bounding box center [107, 439] width 174 height 15
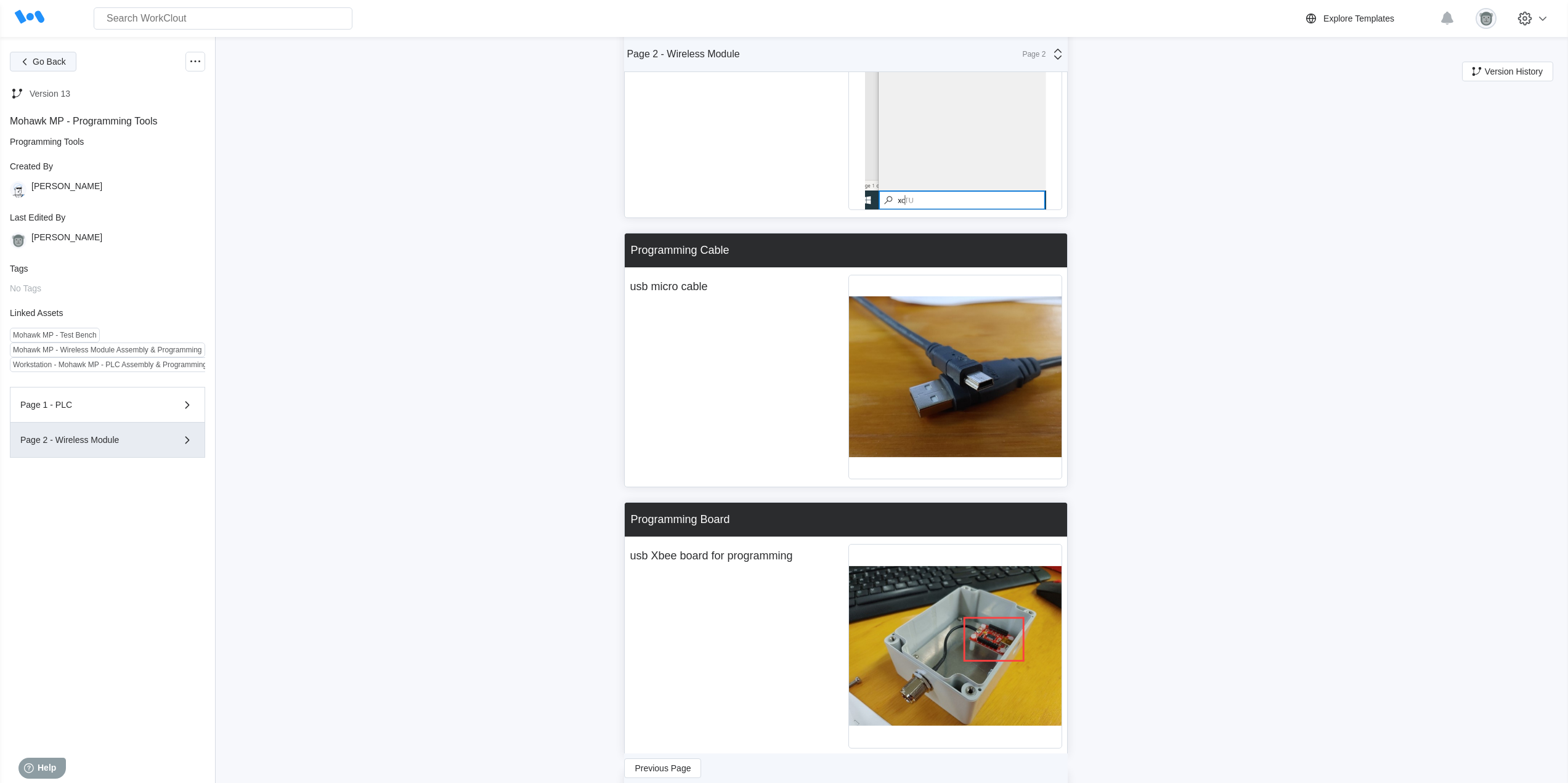
click at [62, 58] on span "Go Back" at bounding box center [49, 61] width 33 height 8
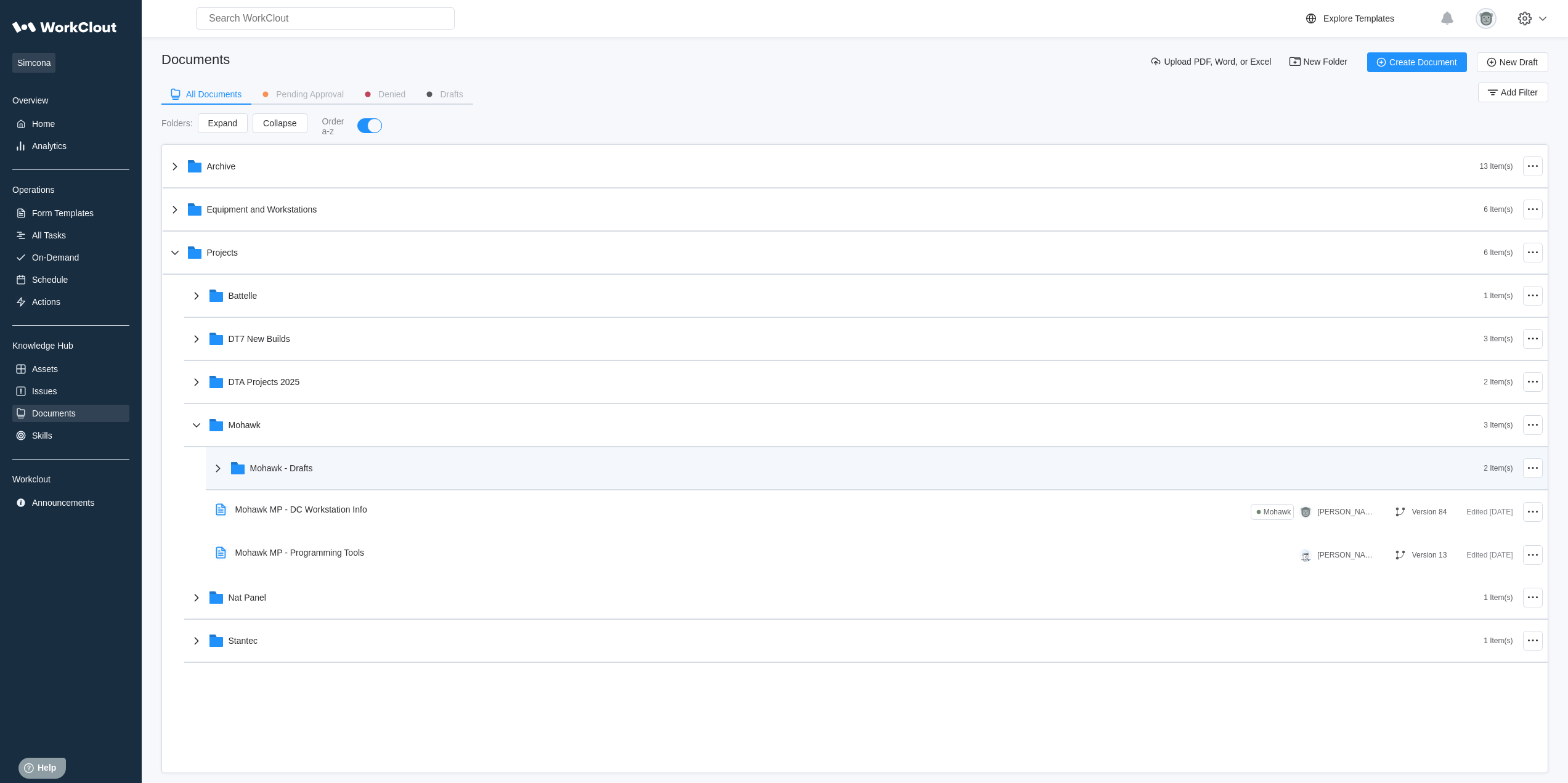
click at [475, 466] on div "Mohawk - Drafts" at bounding box center [847, 469] width 1274 height 32
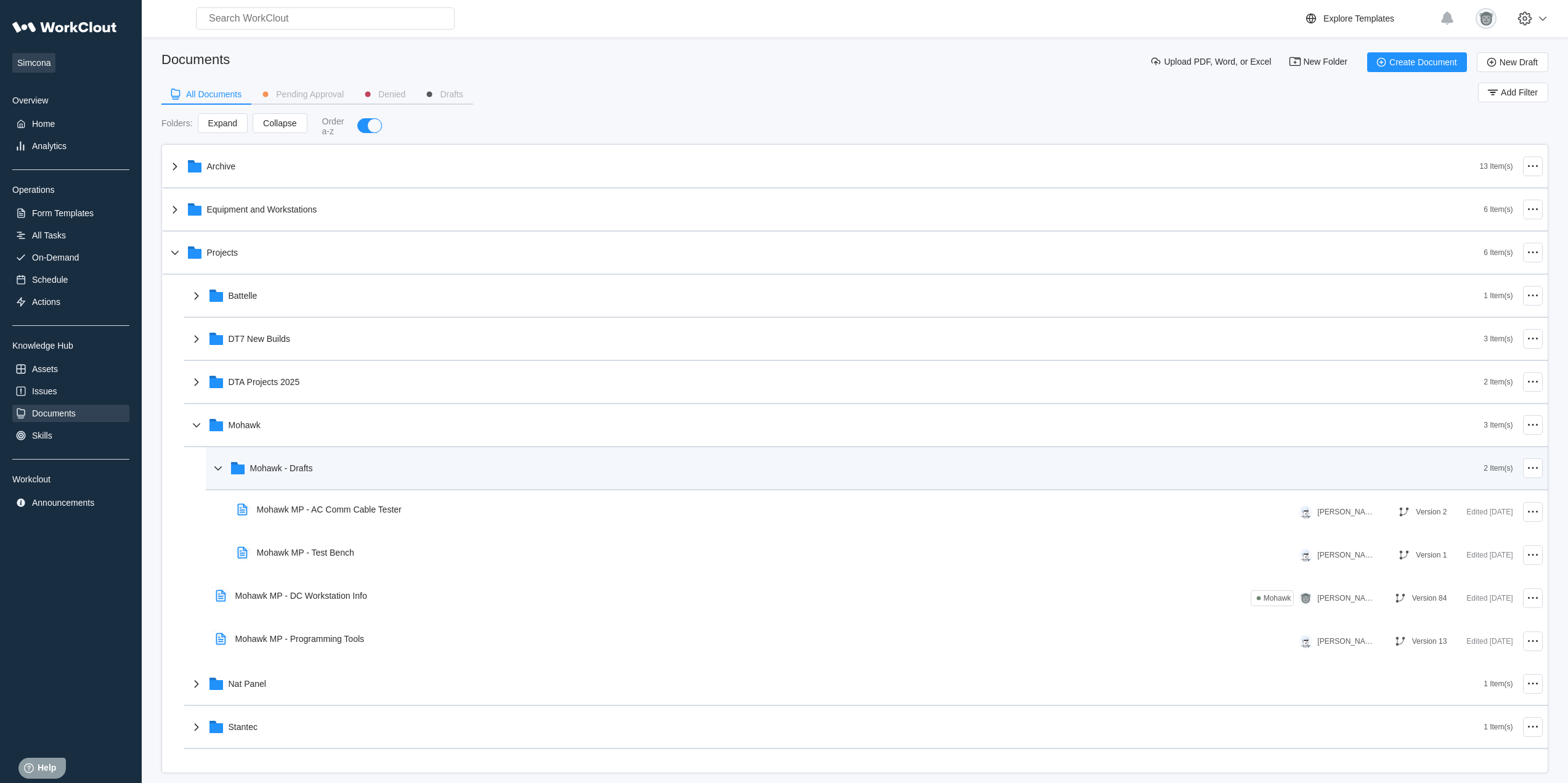
click at [422, 469] on div "Mohawk - Drafts" at bounding box center [847, 469] width 1274 height 32
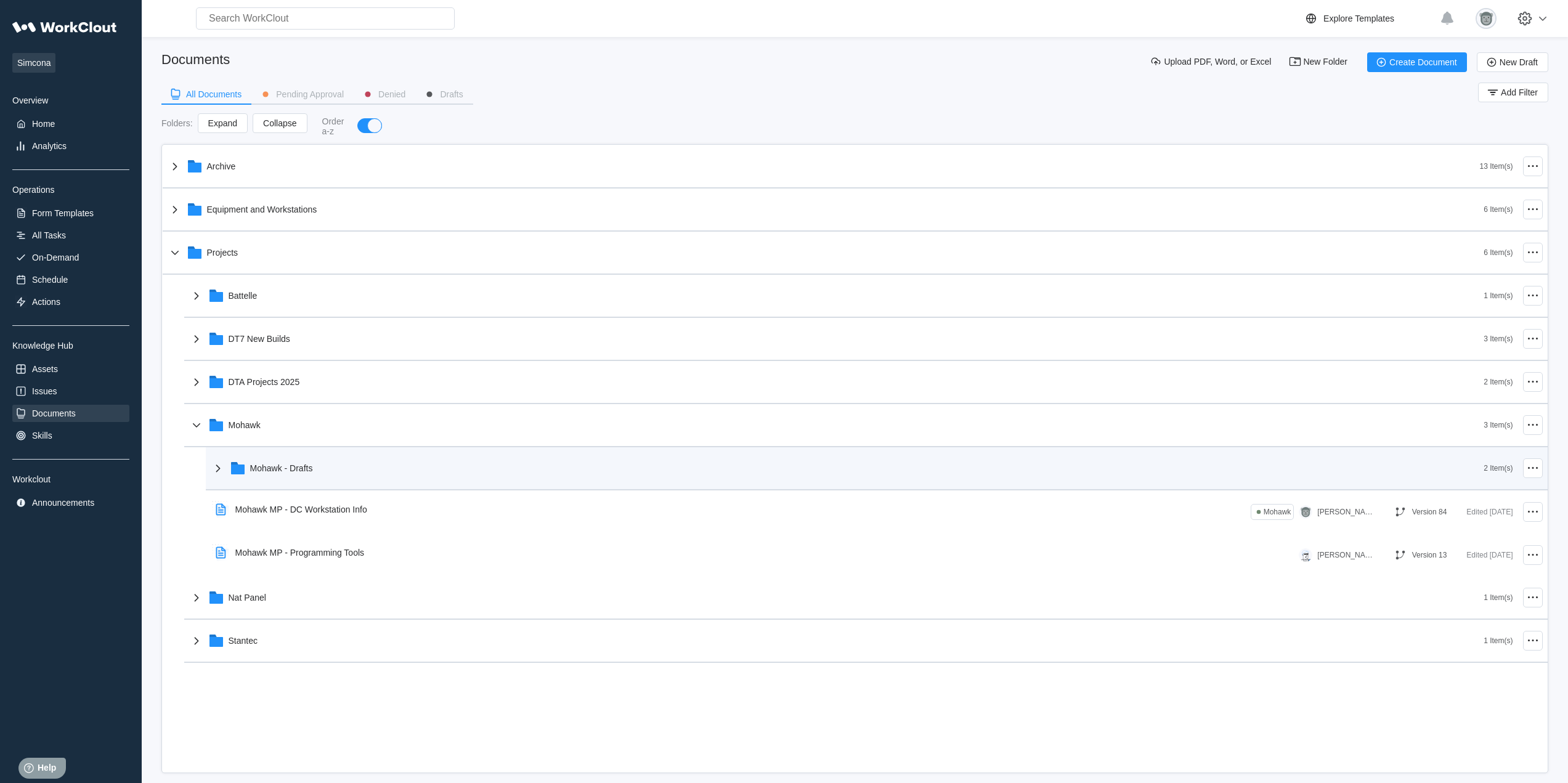
click at [444, 467] on div "Mohawk - Drafts" at bounding box center [847, 469] width 1274 height 32
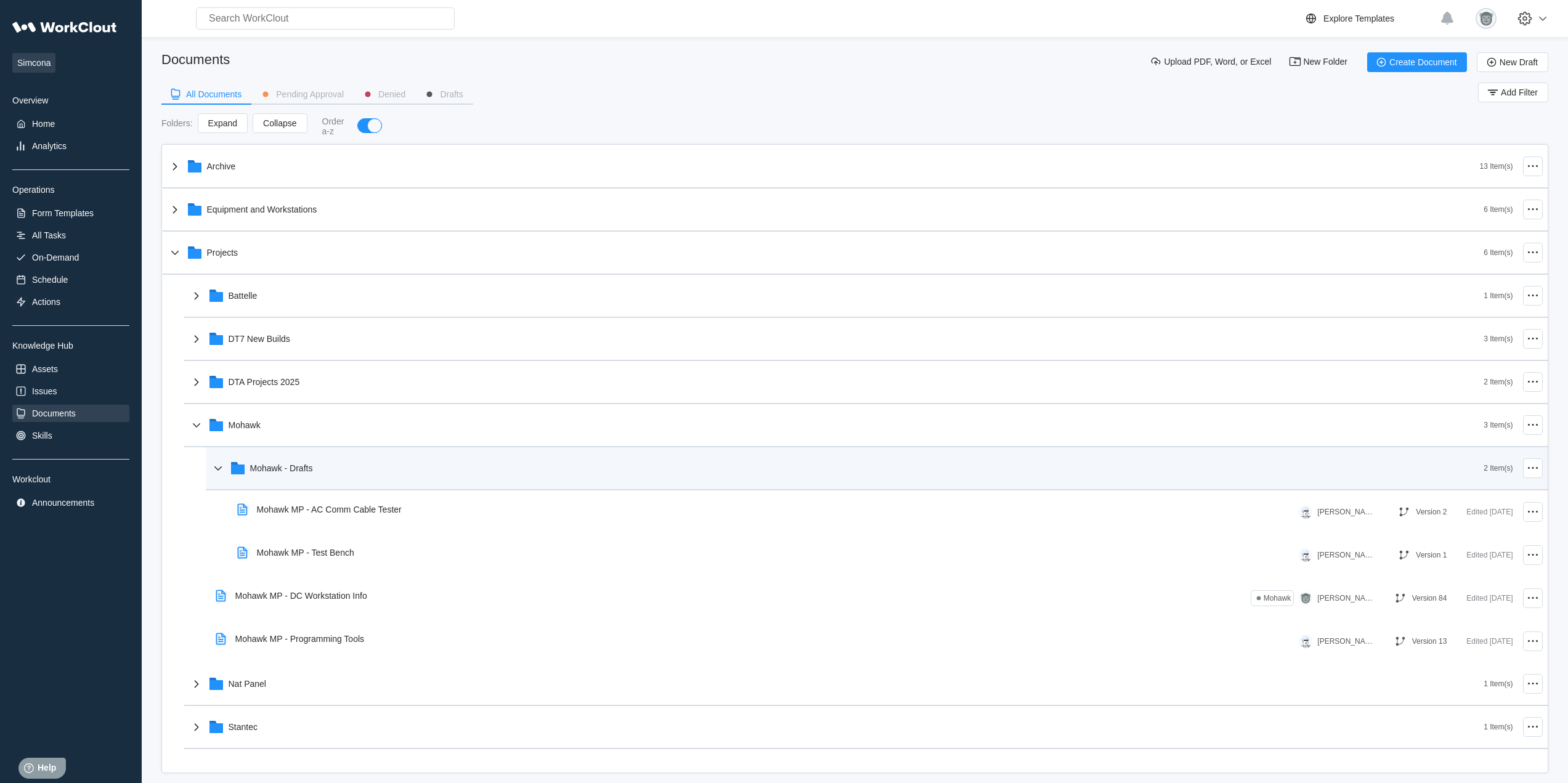
click at [440, 466] on div "Mohawk - Drafts" at bounding box center [847, 469] width 1274 height 32
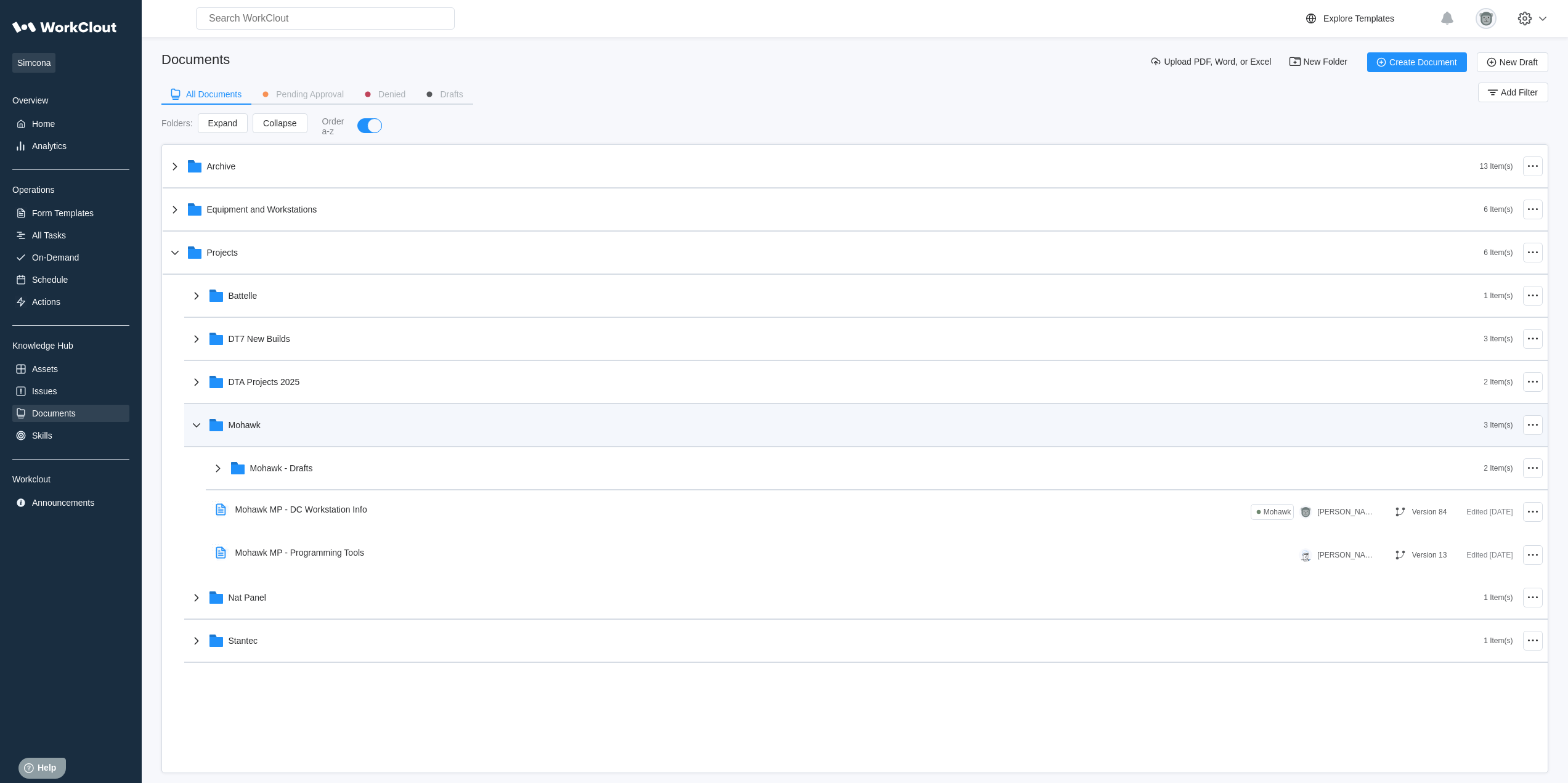
click at [396, 424] on div "Mohawk" at bounding box center [837, 426] width 1295 height 32
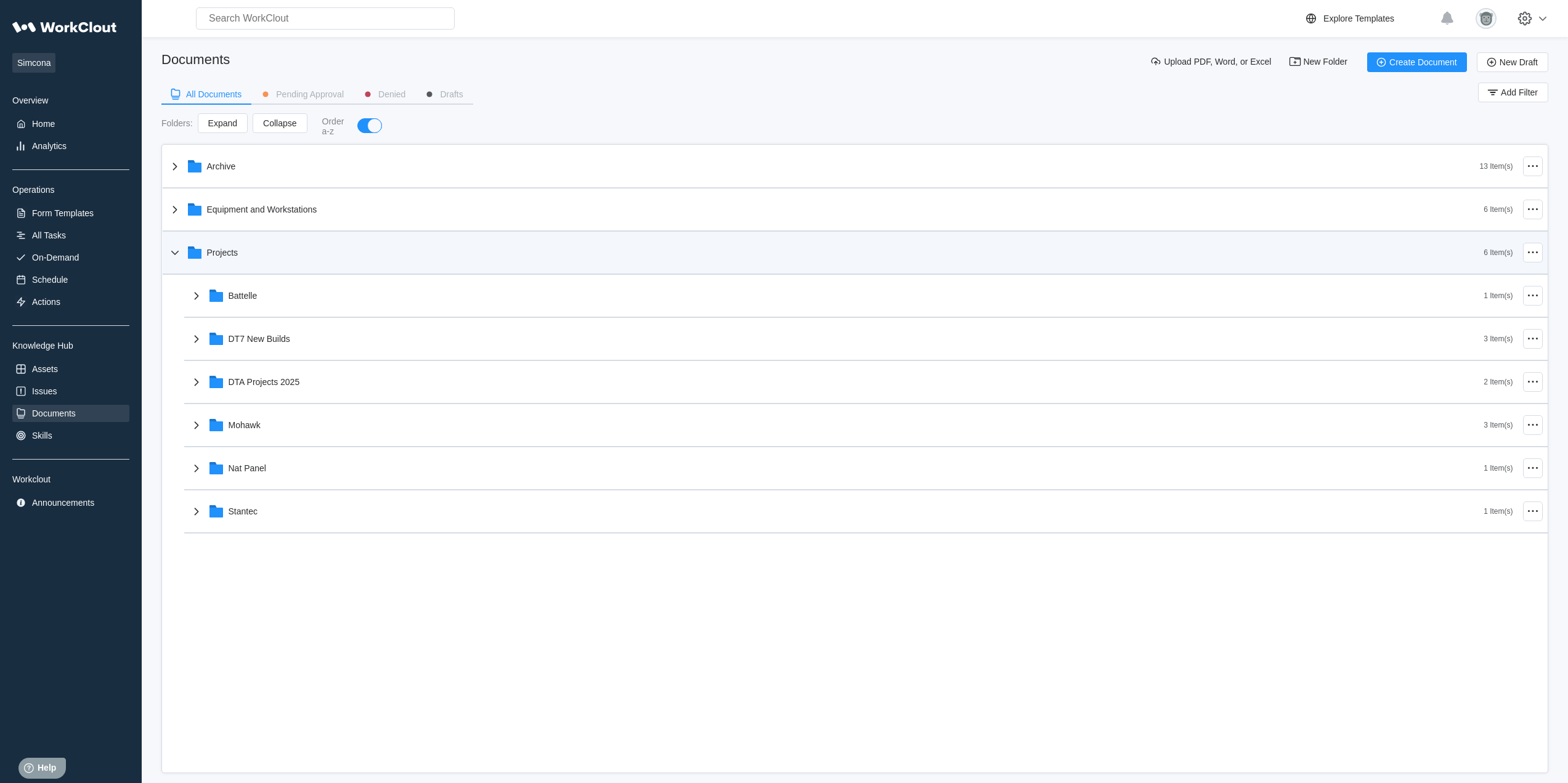
click at [259, 258] on div "Projects" at bounding box center [826, 253] width 1317 height 32
